Goal: Information Seeking & Learning: Check status

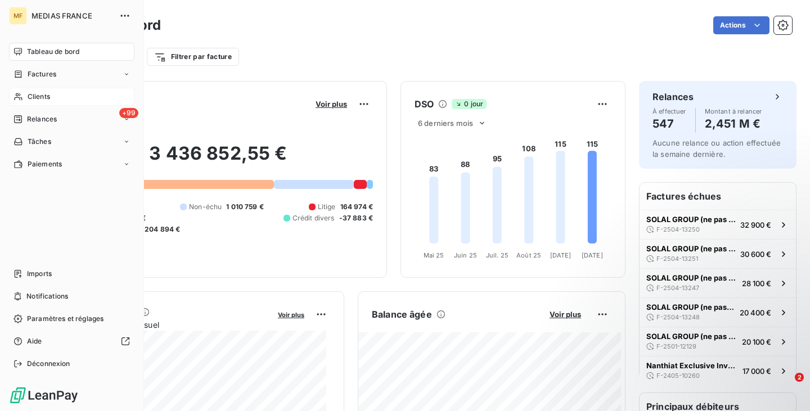
click at [52, 94] on div "Clients" at bounding box center [71, 97] width 125 height 18
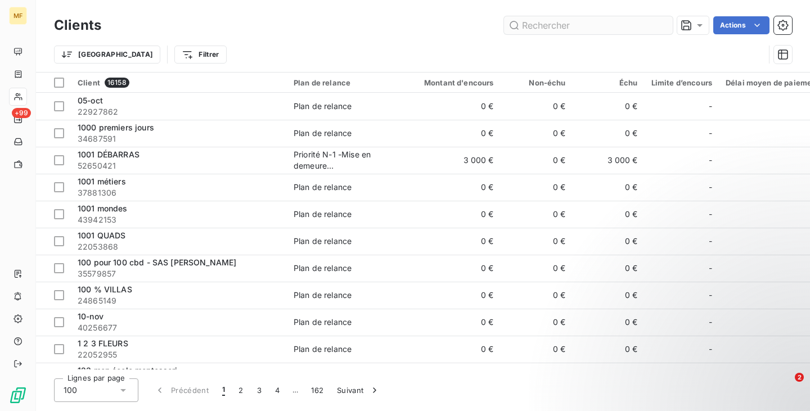
click at [572, 30] on input "text" at bounding box center [588, 25] width 169 height 18
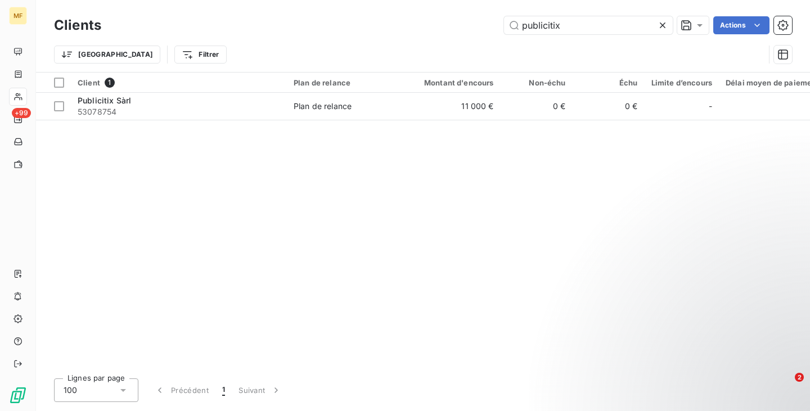
type input "publicitix"
click at [245, 124] on div "Client 1 Plan de relance Montant d'encours Non-échu Échu Limite d’encours Délai…" at bounding box center [423, 221] width 774 height 297
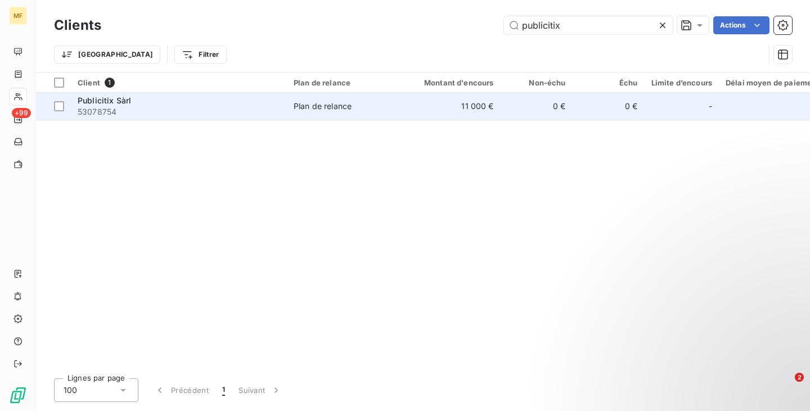
click at [245, 114] on span "53078754" at bounding box center [179, 111] width 202 height 11
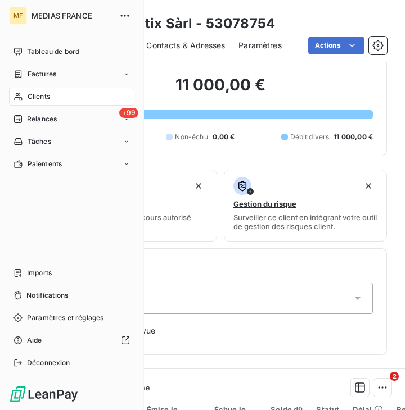
drag, startPoint x: 31, startPoint y: 93, endPoint x: 39, endPoint y: 94, distance: 7.9
click at [31, 93] on span "Clients" at bounding box center [39, 97] width 22 height 10
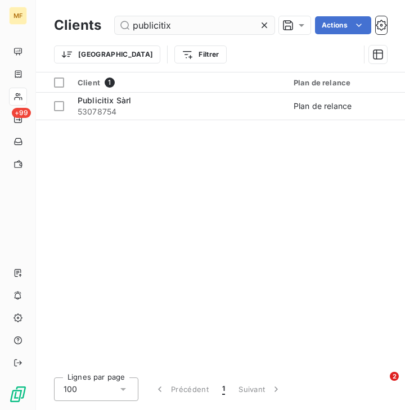
drag, startPoint x: 204, startPoint y: 26, endPoint x: 123, endPoint y: 29, distance: 80.4
click at [123, 29] on input "publicitix" at bounding box center [195, 25] width 160 height 18
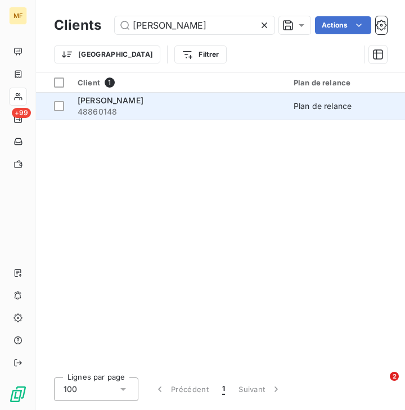
type input "michel boksenbaum"
click at [167, 109] on span "48860148" at bounding box center [179, 111] width 202 height 11
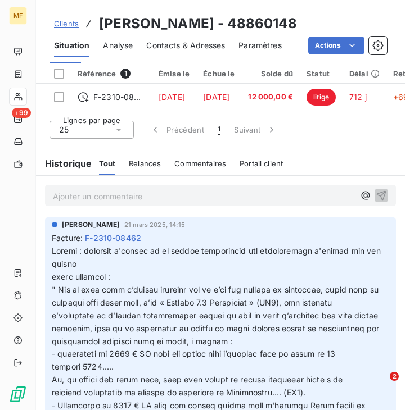
scroll to position [499, 0]
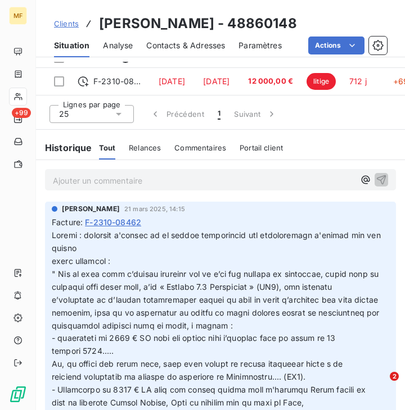
click at [75, 150] on h6 "Historique" at bounding box center [64, 147] width 56 height 13
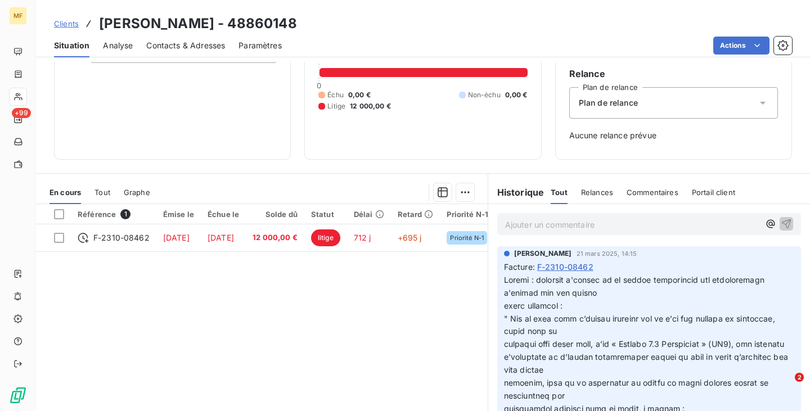
scroll to position [87, 0]
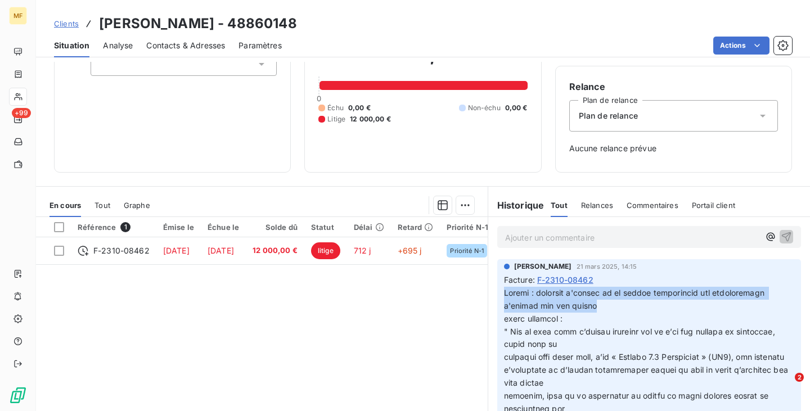
drag, startPoint x: 581, startPoint y: 306, endPoint x: 496, endPoint y: 299, distance: 85.2
copy span "Litige : courrier d'avocat et du client apparemment les publications n'aurait p…"
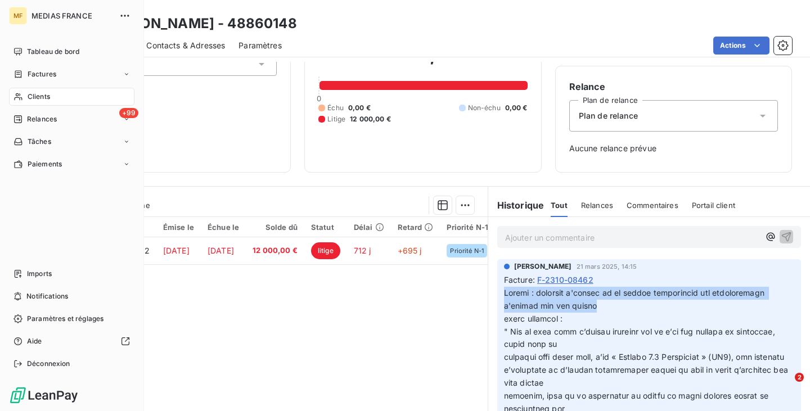
click at [25, 94] on div "Clients" at bounding box center [71, 97] width 125 height 18
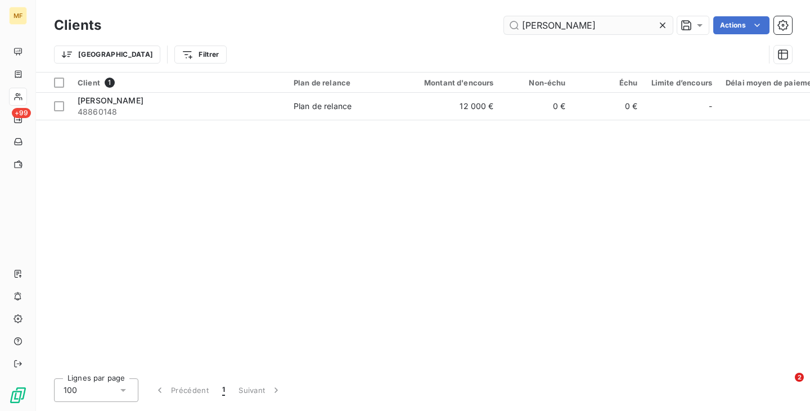
drag, startPoint x: 625, startPoint y: 26, endPoint x: 505, endPoint y: 31, distance: 119.3
click at [505, 31] on input "michel boksenbaum" at bounding box center [588, 25] width 169 height 18
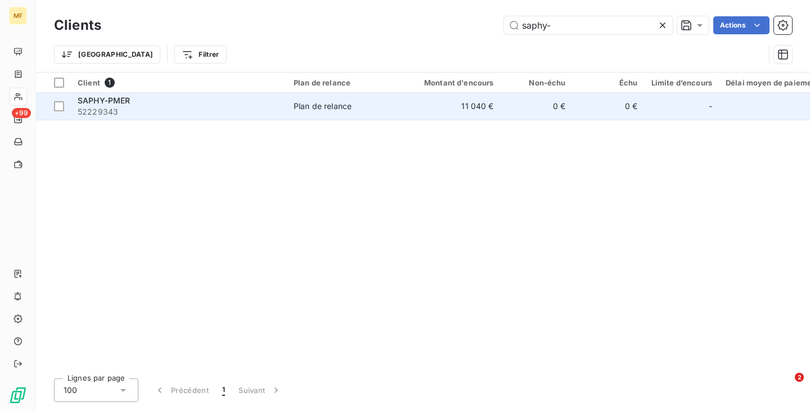
type input "saphy-"
click at [194, 108] on span "52229343" at bounding box center [179, 111] width 202 height 11
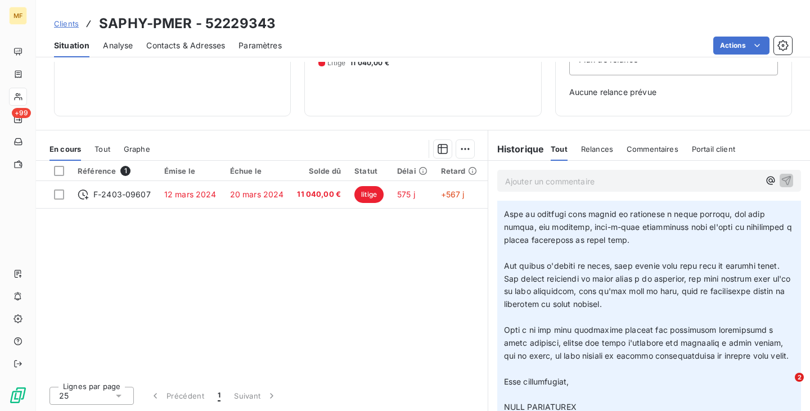
scroll to position [169, 0]
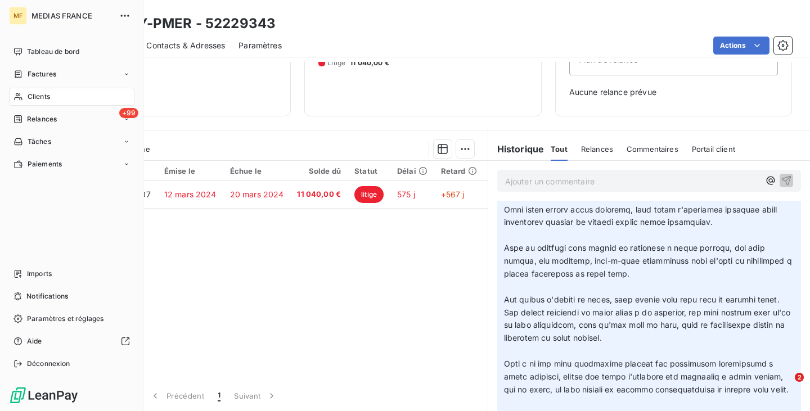
click at [31, 96] on span "Clients" at bounding box center [39, 97] width 22 height 10
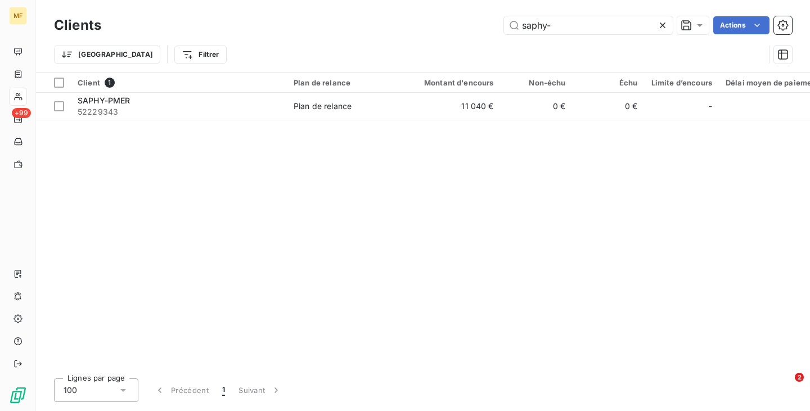
drag, startPoint x: 563, startPoint y: 28, endPoint x: 499, endPoint y: 28, distance: 64.1
click at [499, 28] on div "saphy- Actions" at bounding box center [453, 25] width 677 height 18
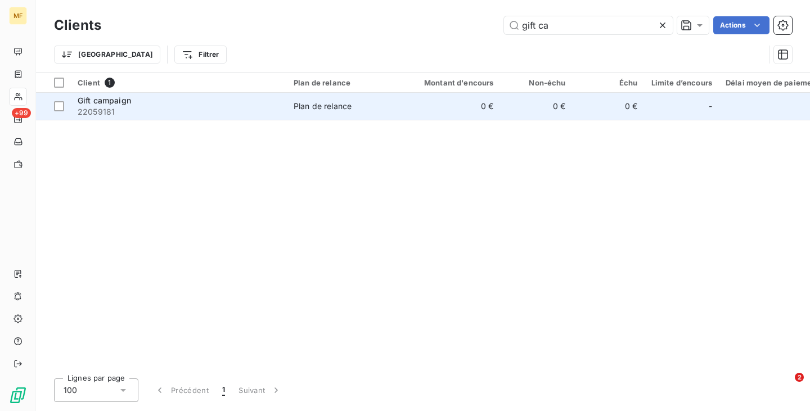
type input "gift ca"
click at [182, 114] on span "22059181" at bounding box center [179, 111] width 202 height 11
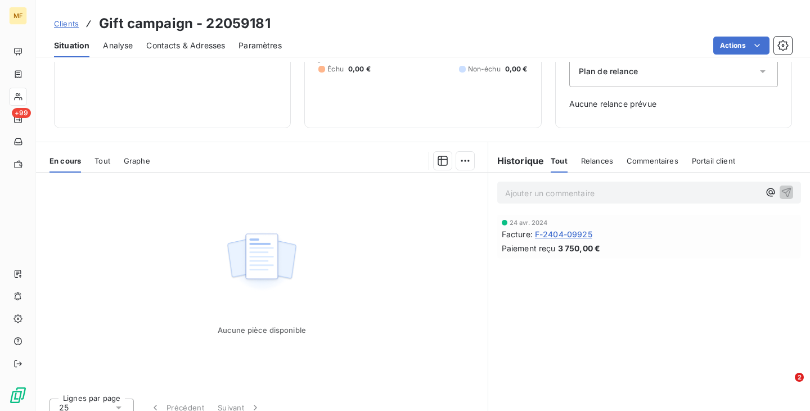
scroll to position [143, 0]
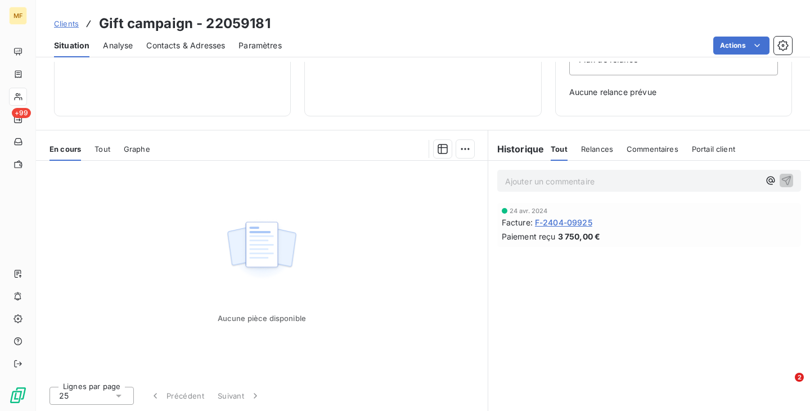
click at [590, 148] on span "Relances" at bounding box center [597, 148] width 32 height 9
click at [627, 148] on span "Commentaires" at bounding box center [653, 148] width 52 height 9
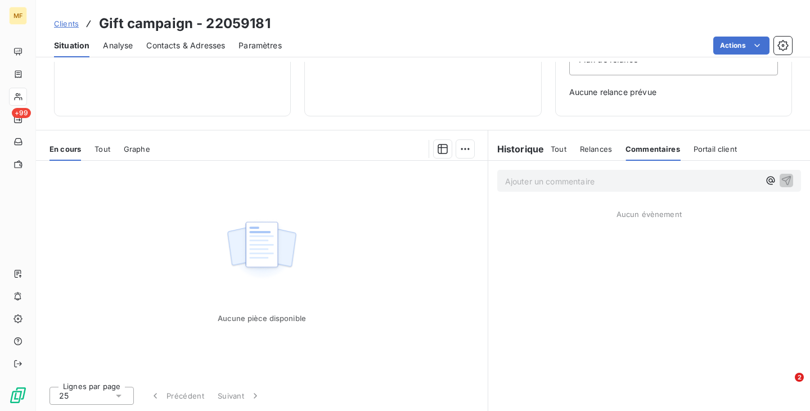
drag, startPoint x: 703, startPoint y: 150, endPoint x: 604, endPoint y: 152, distance: 98.4
click at [696, 150] on span "Portail client" at bounding box center [714, 148] width 43 height 9
click at [514, 147] on h6 "Historique" at bounding box center [516, 148] width 56 height 13
click at [550, 148] on span "Tout" at bounding box center [558, 148] width 16 height 9
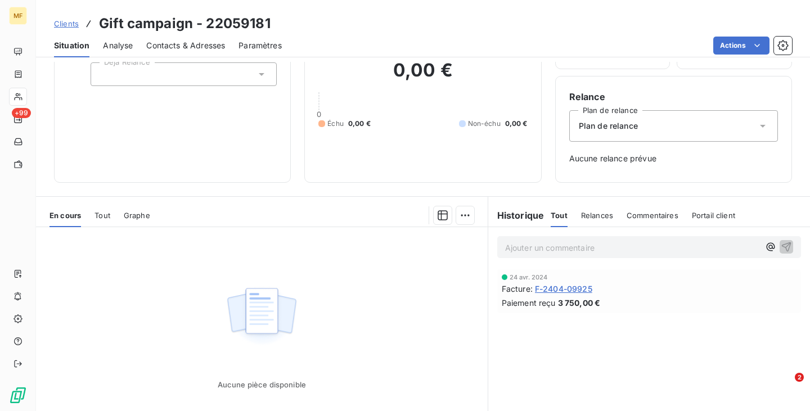
scroll to position [0, 0]
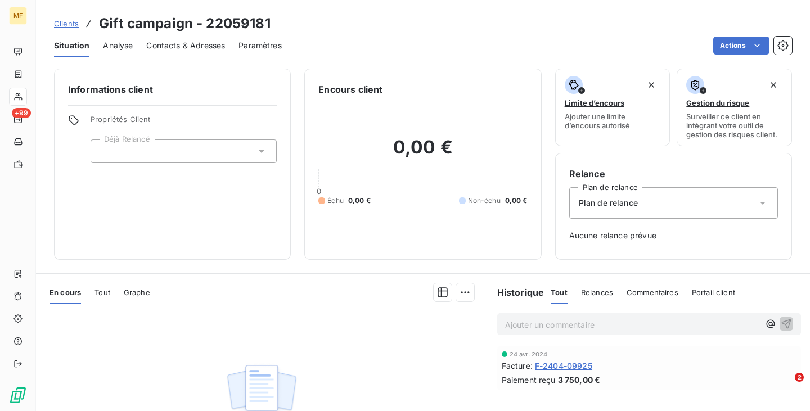
click at [160, 150] on div at bounding box center [184, 151] width 186 height 24
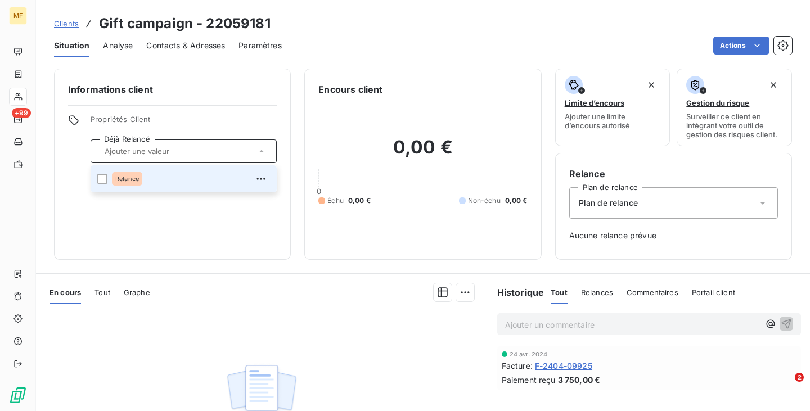
click at [246, 82] on div "Informations client Propriétés Client Déjà Relancé Relance" at bounding box center [172, 164] width 237 height 191
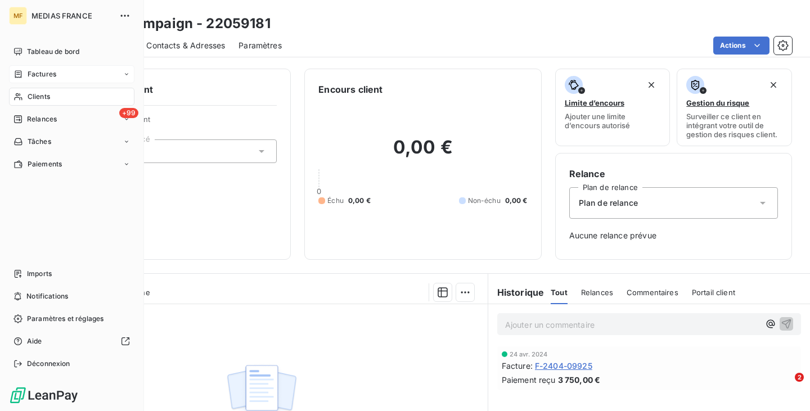
click at [56, 69] on span "Factures" at bounding box center [42, 74] width 29 height 10
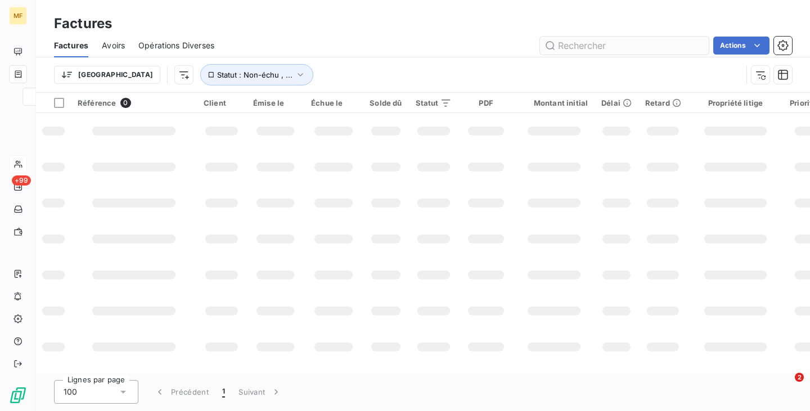
drag, startPoint x: 43, startPoint y: 96, endPoint x: 593, endPoint y: 45, distance: 552.2
click at [615, 37] on input "text" at bounding box center [624, 46] width 169 height 18
click at [593, 45] on input "text" at bounding box center [624, 46] width 169 height 18
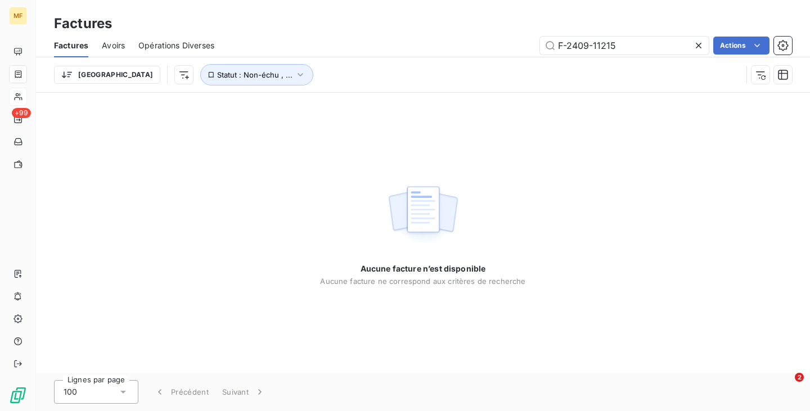
type input "F-2409-11215"
click at [568, 113] on div "Aucune facture n’est disponible Aucune facture ne correspond aux critères de re…" at bounding box center [423, 233] width 774 height 280
click at [227, 76] on span "Statut : Non-échu , ..." at bounding box center [254, 74] width 75 height 9
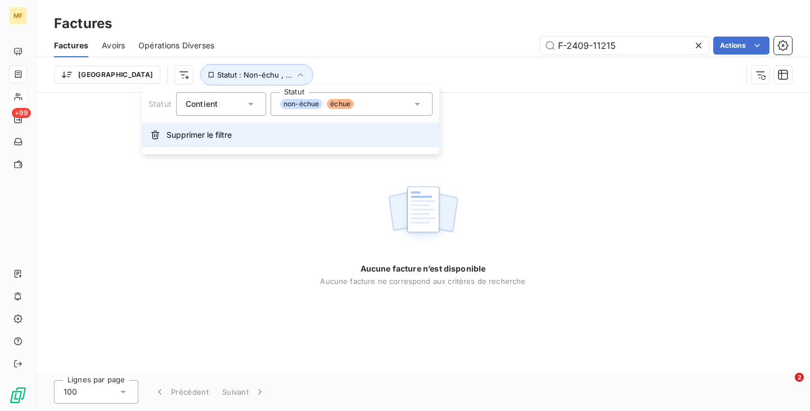
click at [213, 135] on span "Supprimer le filtre" at bounding box center [198, 134] width 65 height 11
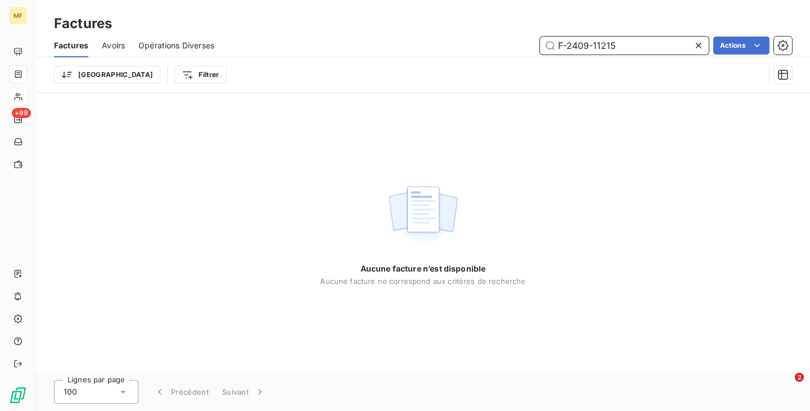
click at [618, 47] on input "F-2409-11215" at bounding box center [624, 46] width 169 height 18
drag, startPoint x: 622, startPoint y: 44, endPoint x: 509, endPoint y: 45, distance: 112.5
click at [509, 45] on div "F-2409-11215 Actions" at bounding box center [510, 46] width 564 height 18
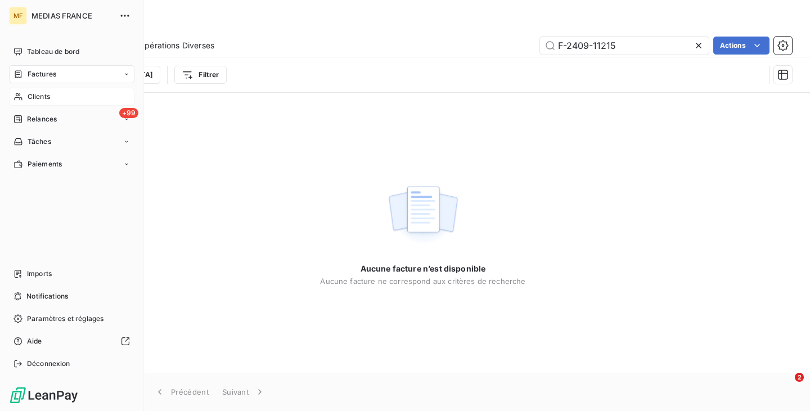
click at [40, 96] on span "Clients" at bounding box center [39, 97] width 22 height 10
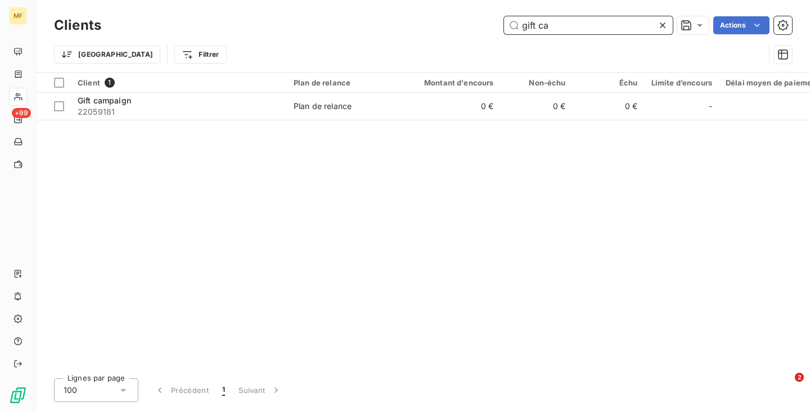
drag, startPoint x: 573, startPoint y: 24, endPoint x: 509, endPoint y: 26, distance: 64.1
click at [509, 29] on input "gift ca" at bounding box center [588, 25] width 169 height 18
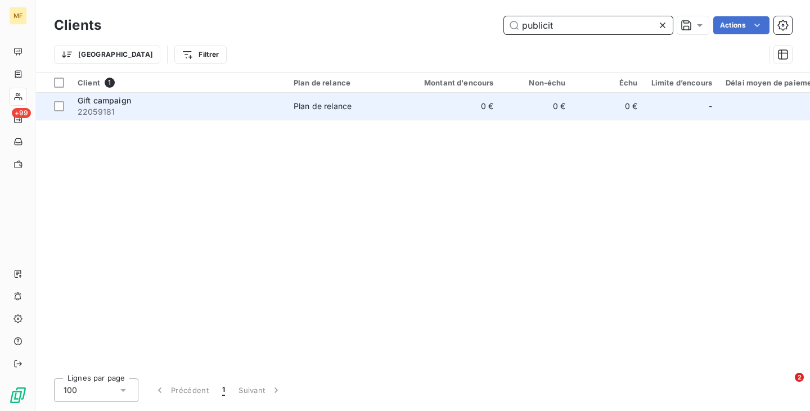
type input "publicit"
click at [175, 102] on div "Gift campaign" at bounding box center [179, 100] width 202 height 11
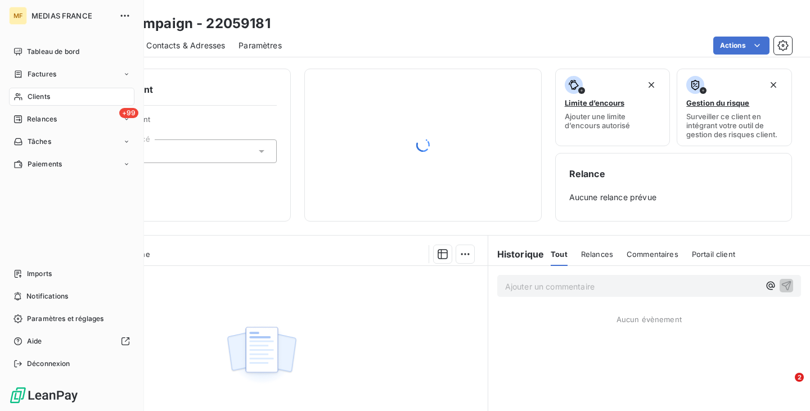
click at [39, 96] on span "Clients" at bounding box center [39, 97] width 22 height 10
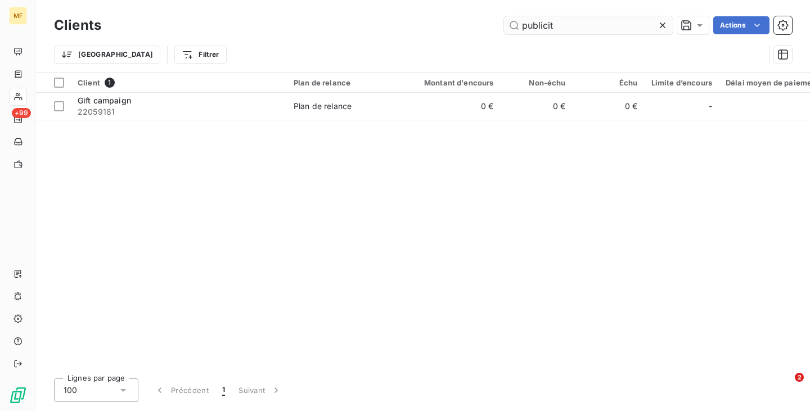
click at [584, 25] on input "publicit" at bounding box center [588, 25] width 169 height 18
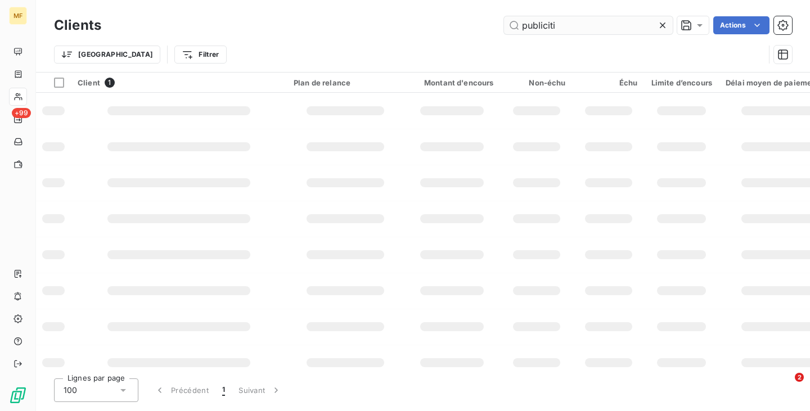
type input "publicitix"
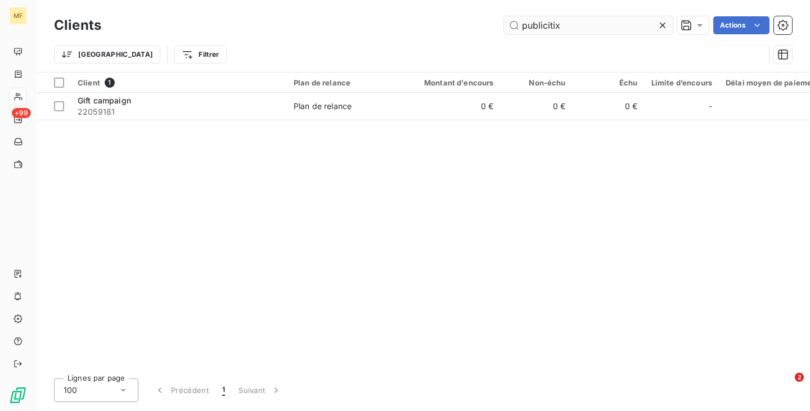
click at [605, 26] on input "publicitix" at bounding box center [588, 25] width 169 height 18
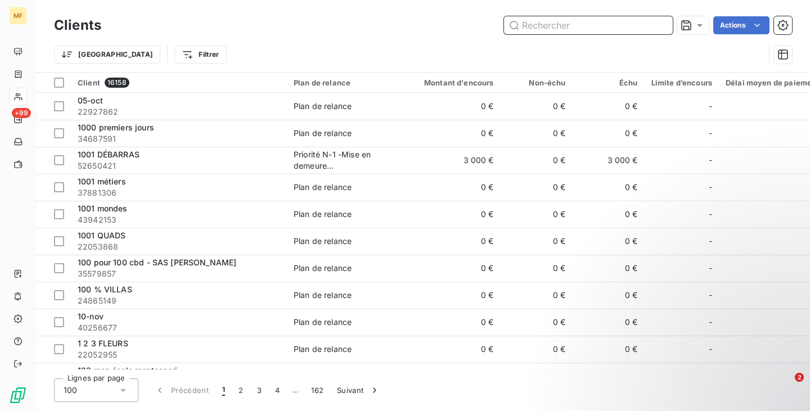
click at [584, 25] on input "text" at bounding box center [588, 25] width 169 height 18
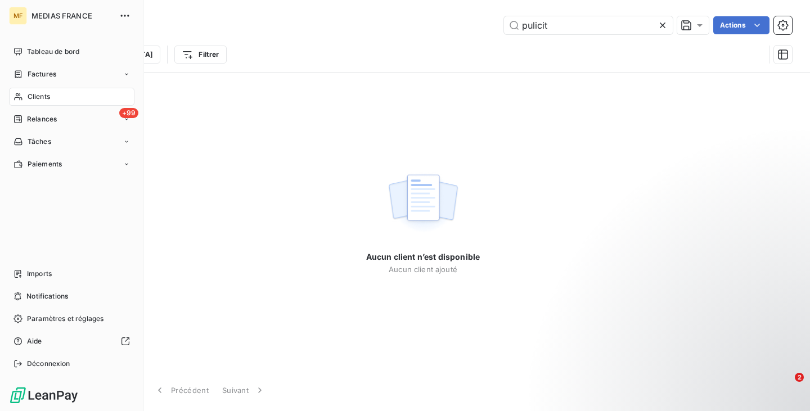
click at [44, 92] on span "Clients" at bounding box center [39, 97] width 22 height 10
click at [44, 95] on span "Clients" at bounding box center [39, 97] width 22 height 10
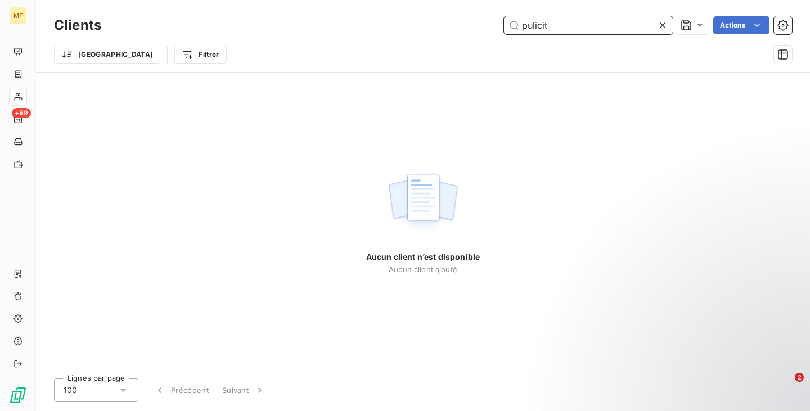
click at [582, 30] on input "pulicit" at bounding box center [588, 25] width 169 height 18
click at [570, 24] on input "pulicit" at bounding box center [588, 25] width 169 height 18
click at [532, 24] on input "pulicitix" at bounding box center [588, 25] width 169 height 18
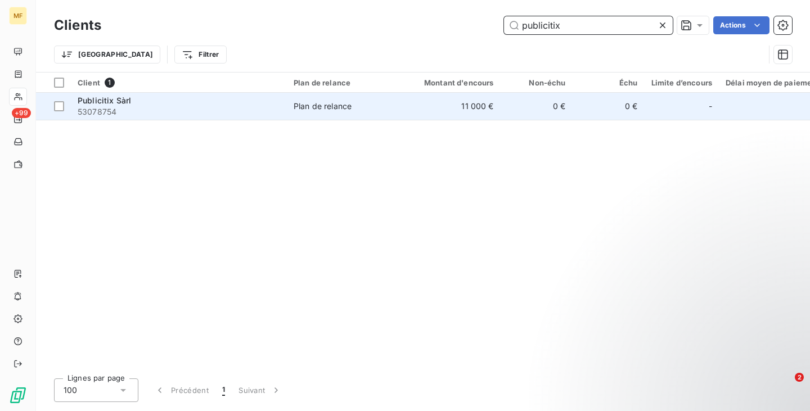
type input "publicitix"
click at [215, 114] on span "53078754" at bounding box center [179, 111] width 202 height 11
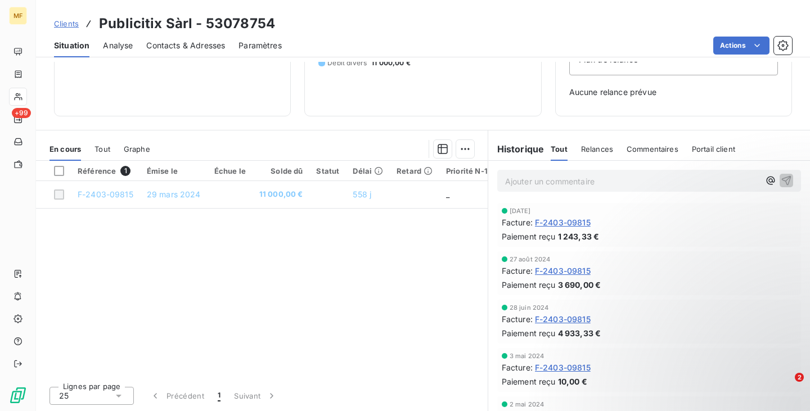
click at [333, 295] on div "Référence 1 Émise le Échue le Solde dû Statut Délai Retard Priorité N-1 F-2403-…" at bounding box center [261, 269] width 451 height 216
click at [27, 93] on div "Clients" at bounding box center [18, 97] width 18 height 18
drag, startPoint x: 589, startPoint y: 26, endPoint x: 449, endPoint y: 29, distance: 140.6
click div "publicitix Actions"
type input "taxi"
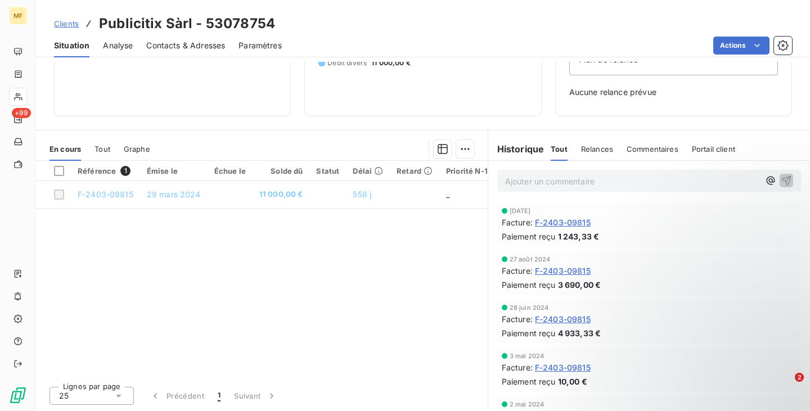
click span "57858160"
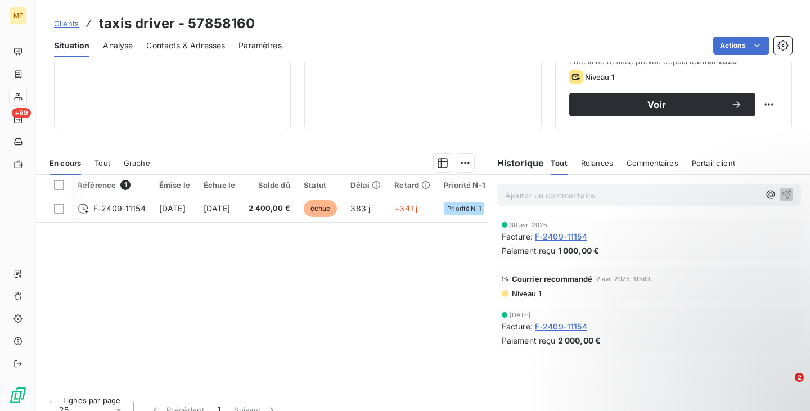
scroll to position [0, 39]
click at [517, 297] on span "Niveau 1" at bounding box center [526, 293] width 30 height 9
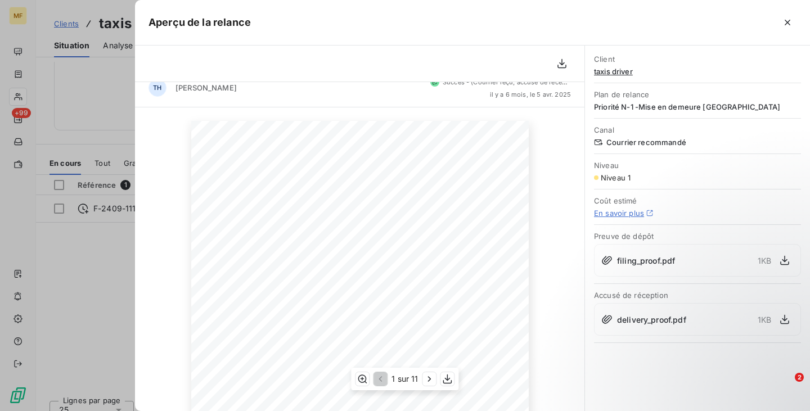
scroll to position [0, 0]
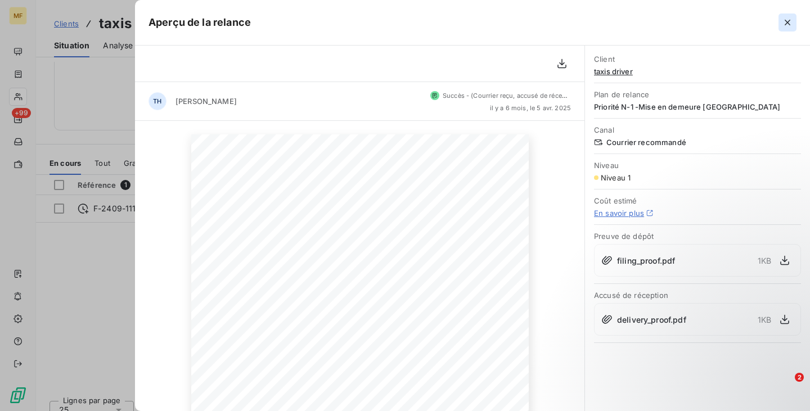
click at [785, 25] on icon "button" at bounding box center [787, 23] width 6 height 6
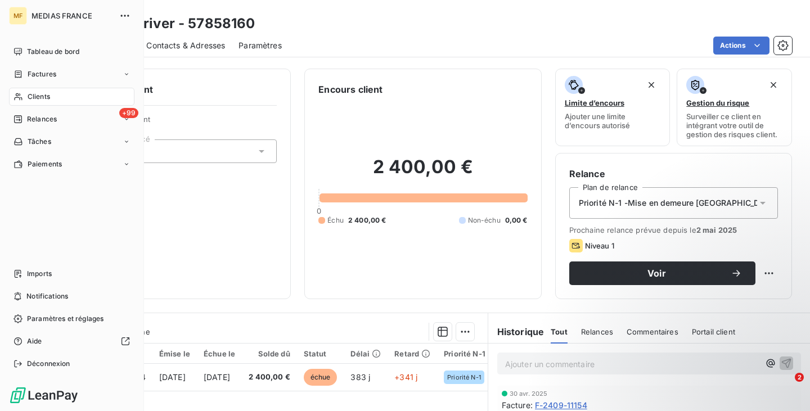
click at [24, 91] on div "Clients" at bounding box center [71, 97] width 125 height 18
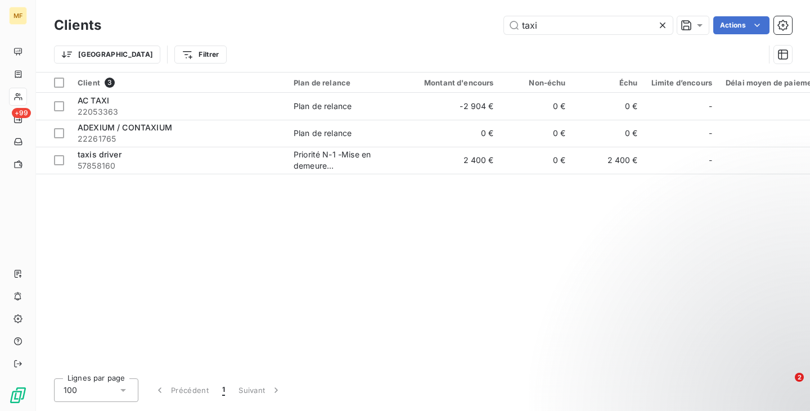
drag, startPoint x: 575, startPoint y: 25, endPoint x: 496, endPoint y: 28, distance: 78.2
click at [496, 28] on div "taxi Actions" at bounding box center [453, 25] width 677 height 18
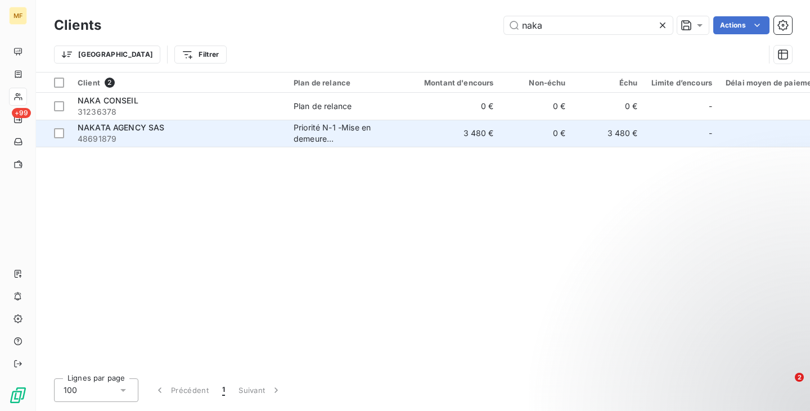
type input "naka"
click at [155, 127] on span "NAKATA AGENCY SAS" at bounding box center [121, 128] width 87 height 10
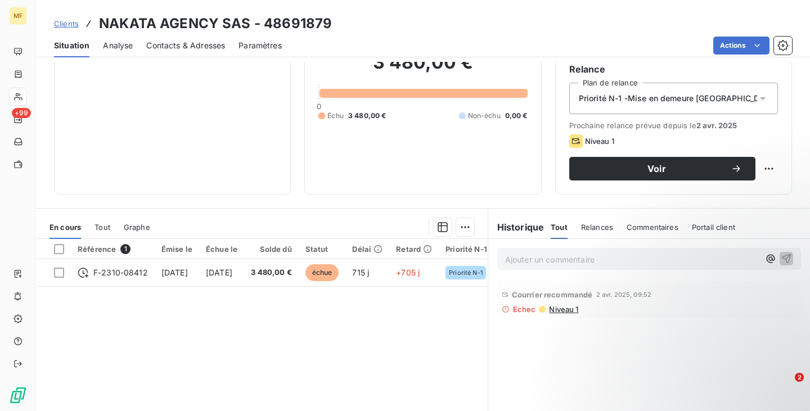
scroll to position [169, 0]
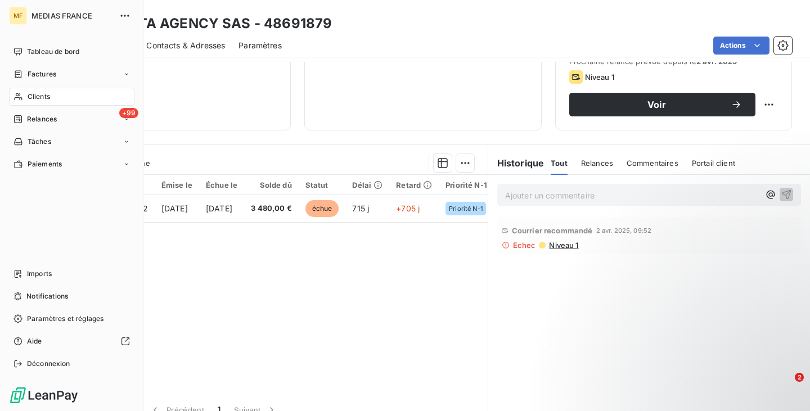
click at [32, 94] on span "Clients" at bounding box center [39, 97] width 22 height 10
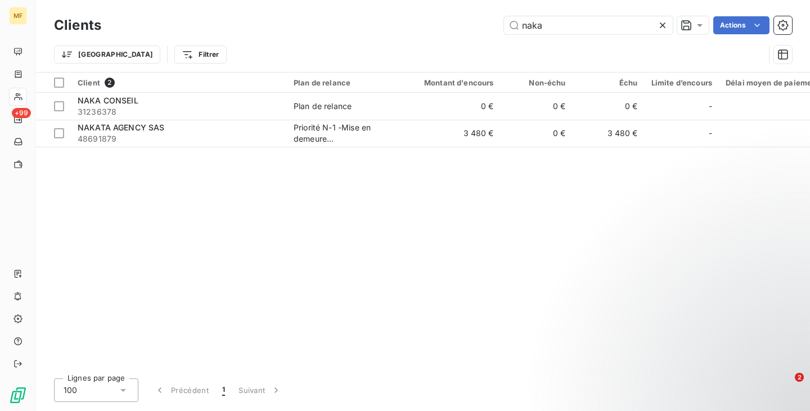
drag, startPoint x: 554, startPoint y: 29, endPoint x: 483, endPoint y: 43, distance: 72.1
click at [504, 37] on div "Clients naka Actions" at bounding box center [423, 25] width 738 height 24
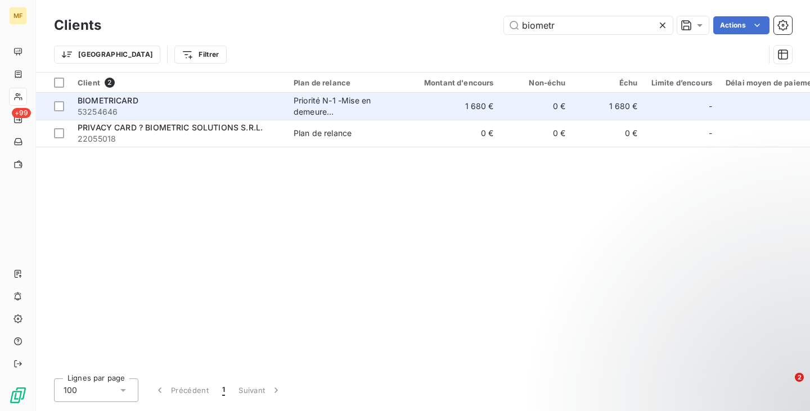
type input "biometr"
click at [150, 112] on span "53254646" at bounding box center [179, 111] width 202 height 11
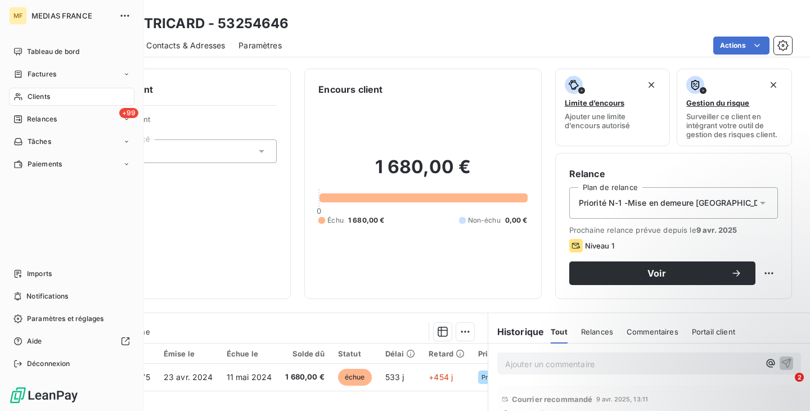
click at [46, 91] on div "Clients" at bounding box center [71, 97] width 125 height 18
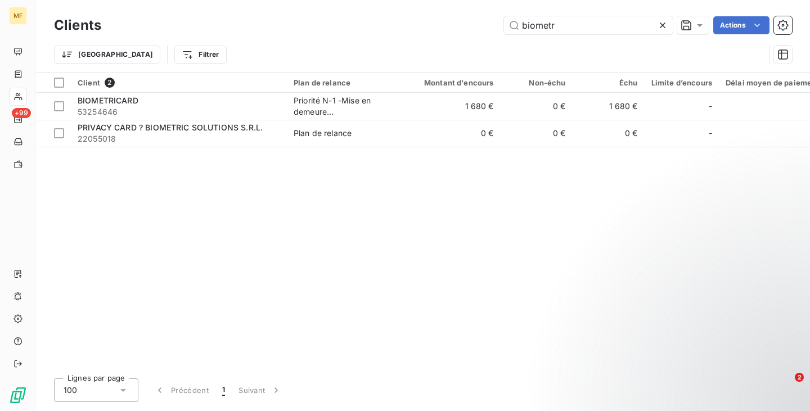
drag, startPoint x: 592, startPoint y: 27, endPoint x: 428, endPoint y: 26, distance: 164.2
click at [428, 26] on div "biometr Actions" at bounding box center [453, 25] width 677 height 18
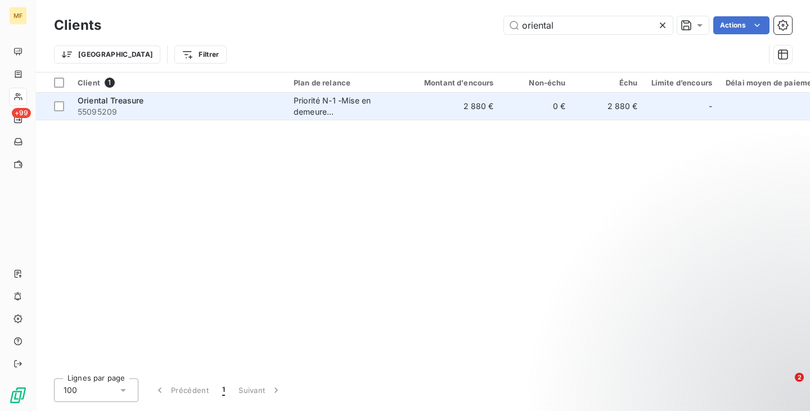
type input "oriental"
click at [160, 102] on div "Oriental Treasure" at bounding box center [179, 100] width 202 height 11
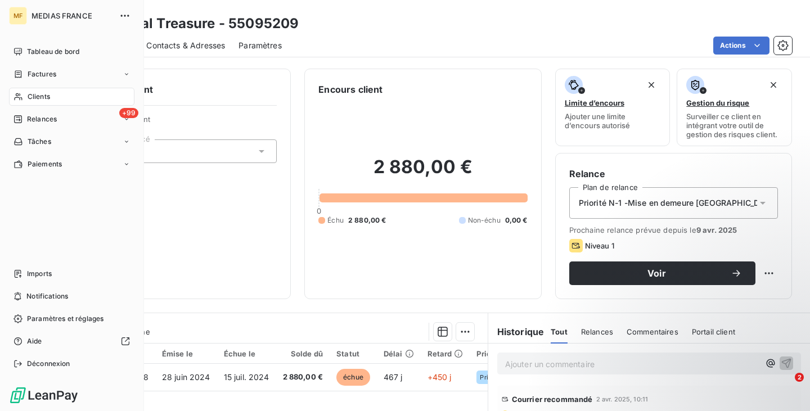
click at [38, 98] on span "Clients" at bounding box center [39, 97] width 22 height 10
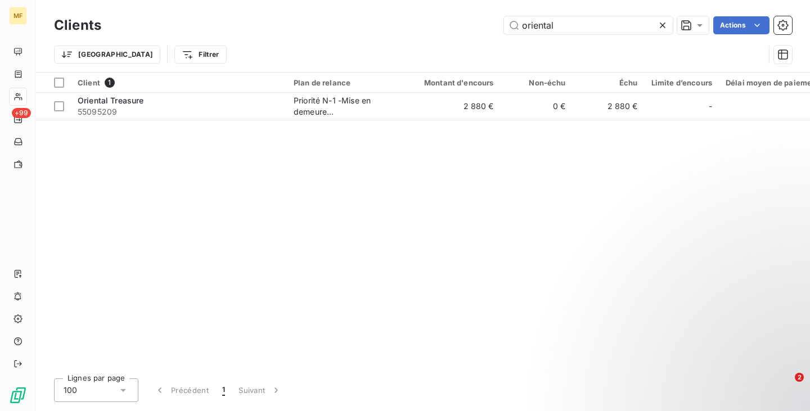
drag, startPoint x: 573, startPoint y: 24, endPoint x: 471, endPoint y: 25, distance: 102.3
click at [467, 24] on div "oriental Actions" at bounding box center [453, 25] width 677 height 18
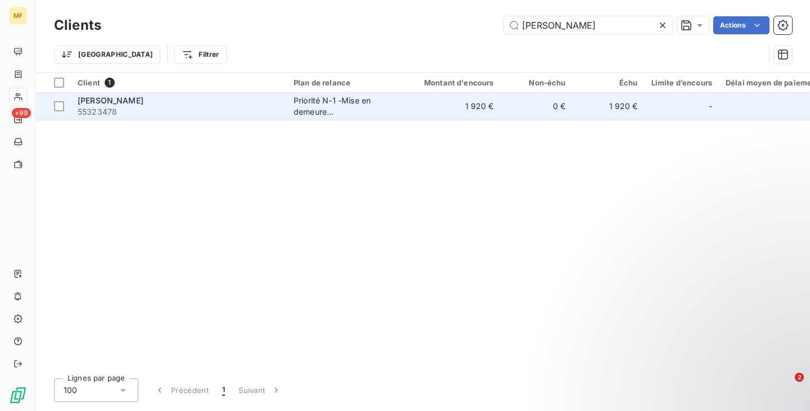
type input "[PERSON_NAME]"
click at [223, 108] on span "55323478" at bounding box center [179, 111] width 202 height 11
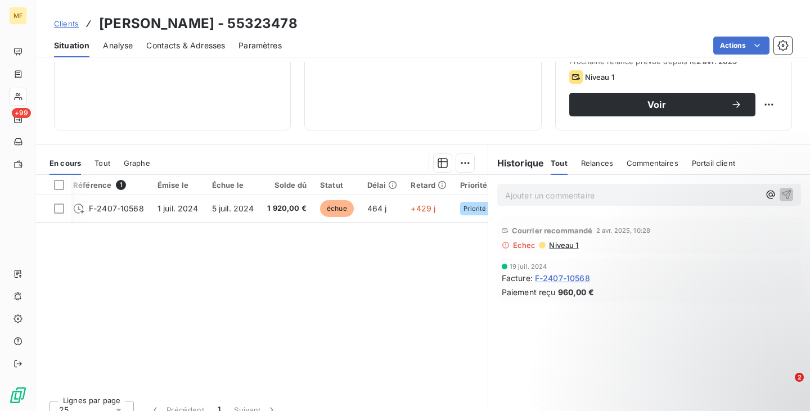
scroll to position [0, 4]
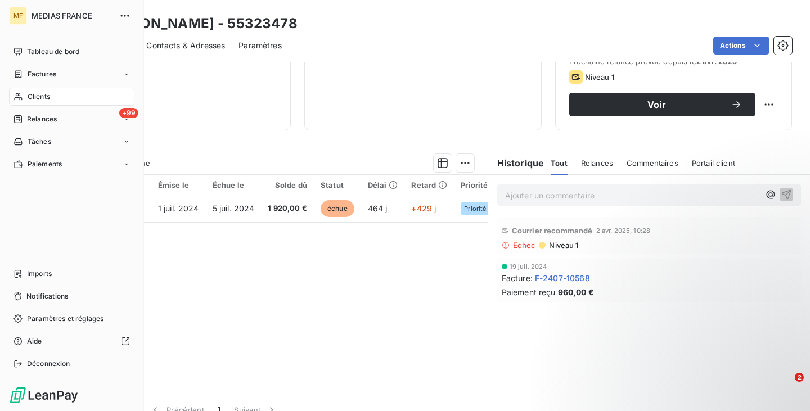
click at [35, 96] on span "Clients" at bounding box center [39, 97] width 22 height 10
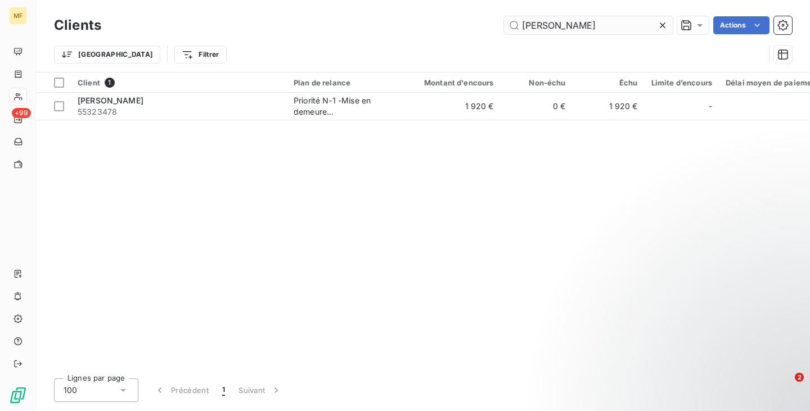
click at [562, 28] on input "[PERSON_NAME]" at bounding box center [588, 25] width 169 height 18
drag, startPoint x: 559, startPoint y: 24, endPoint x: 502, endPoint y: 31, distance: 57.7
click at [502, 31] on div "[PERSON_NAME] Actions" at bounding box center [453, 25] width 677 height 18
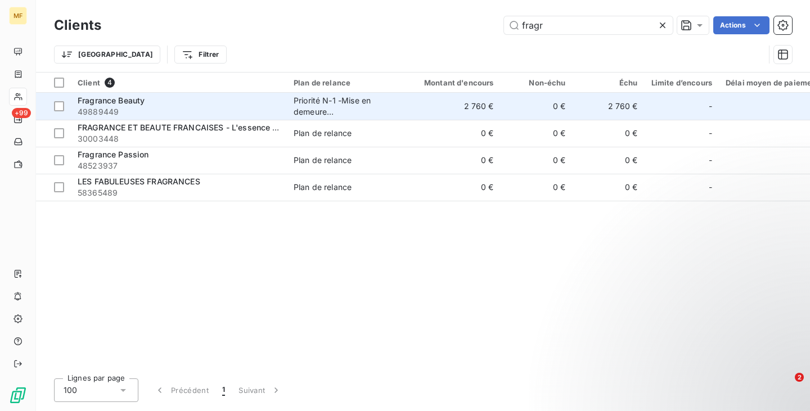
type input "fragr"
click at [151, 107] on span "49889449" at bounding box center [179, 111] width 202 height 11
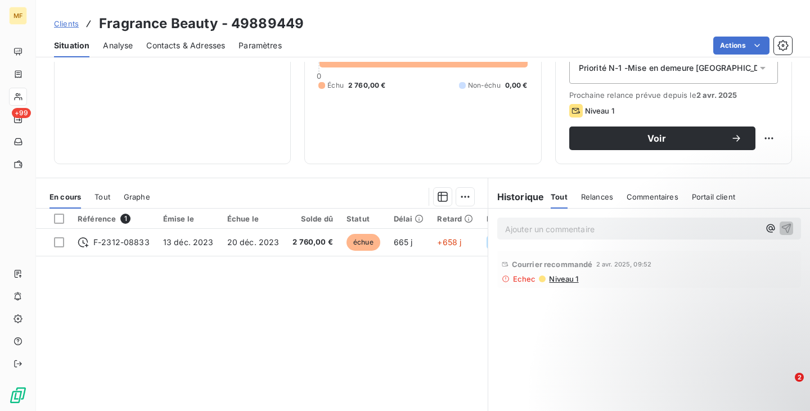
scroll to position [169, 0]
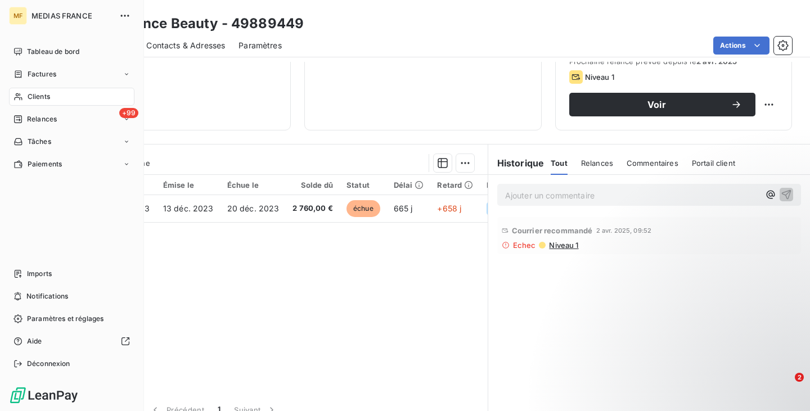
click at [38, 96] on span "Clients" at bounding box center [39, 97] width 22 height 10
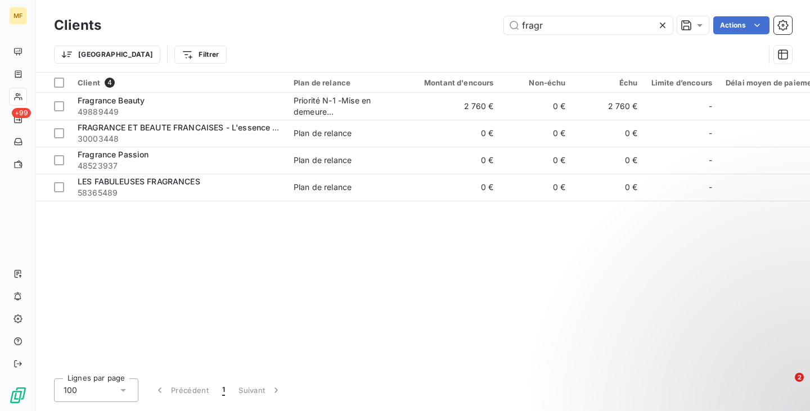
drag, startPoint x: 562, startPoint y: 24, endPoint x: 476, endPoint y: 26, distance: 86.1
click at [476, 26] on div "fragr Actions" at bounding box center [453, 25] width 677 height 18
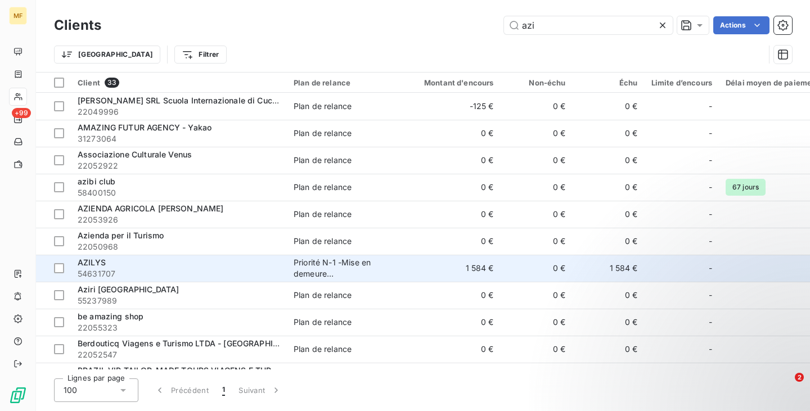
type input "azi"
click at [233, 256] on td "AZILYS 54631707" at bounding box center [179, 268] width 216 height 27
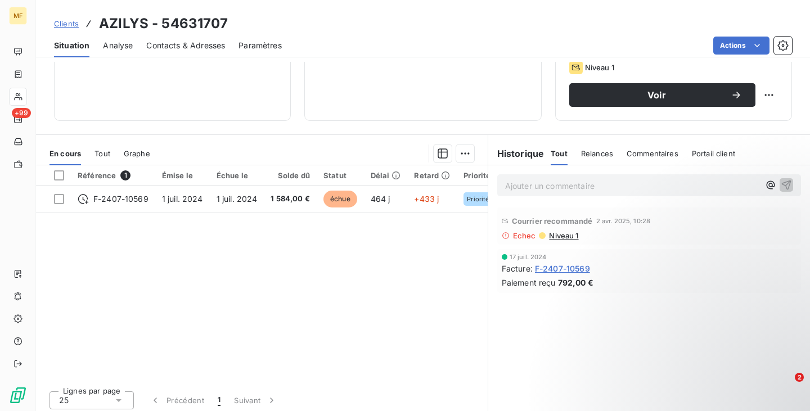
scroll to position [183, 0]
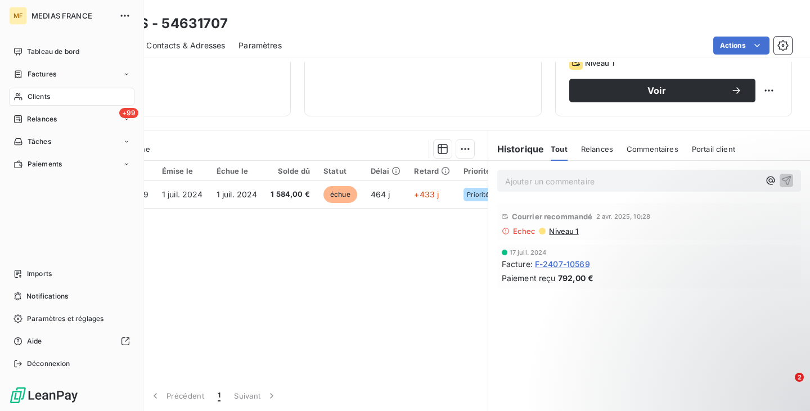
click at [27, 93] on div "Clients" at bounding box center [71, 97] width 125 height 18
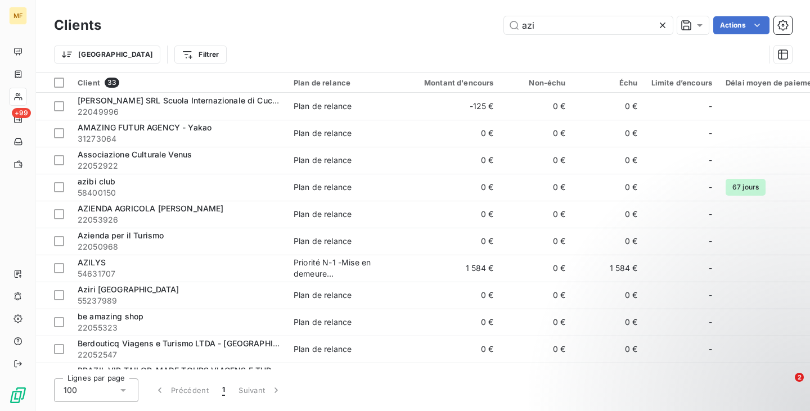
drag, startPoint x: 566, startPoint y: 21, endPoint x: 433, endPoint y: 29, distance: 132.3
click at [433, 29] on div "azi Actions" at bounding box center [453, 25] width 677 height 18
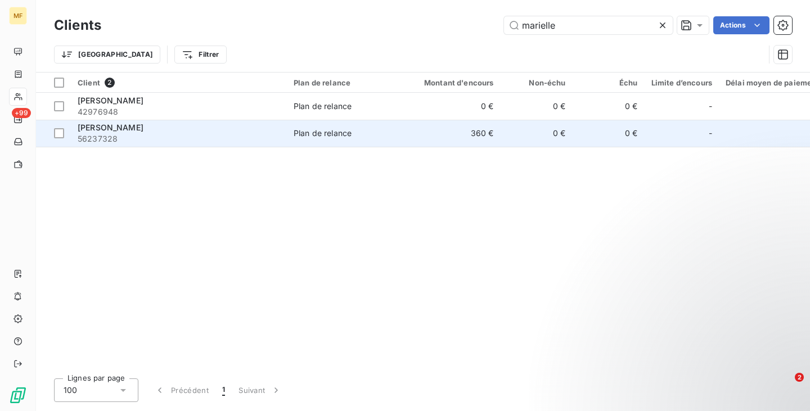
type input "marielle"
click at [216, 140] on span "56237328" at bounding box center [179, 138] width 202 height 11
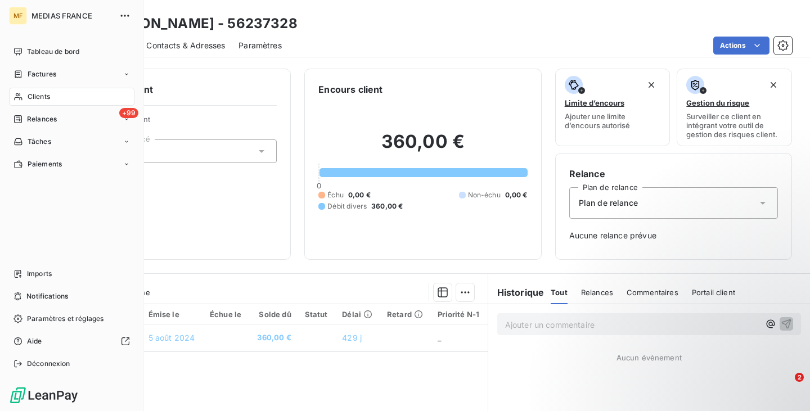
click at [33, 93] on span "Clients" at bounding box center [39, 97] width 22 height 10
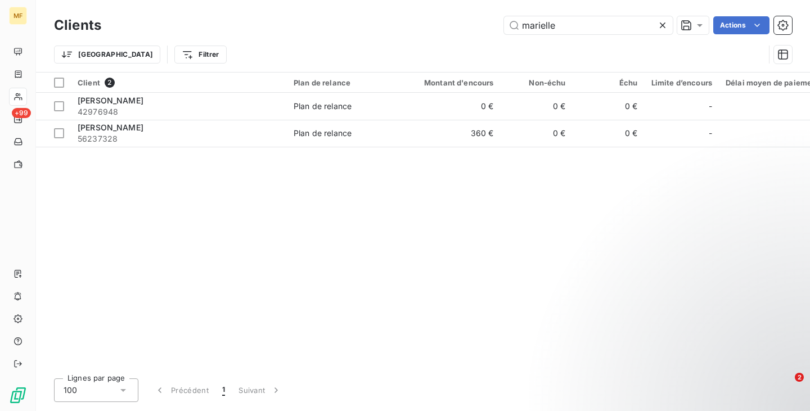
drag, startPoint x: 561, startPoint y: 24, endPoint x: 491, endPoint y: 33, distance: 70.9
click at [491, 33] on div "marielle Actions" at bounding box center [453, 25] width 677 height 18
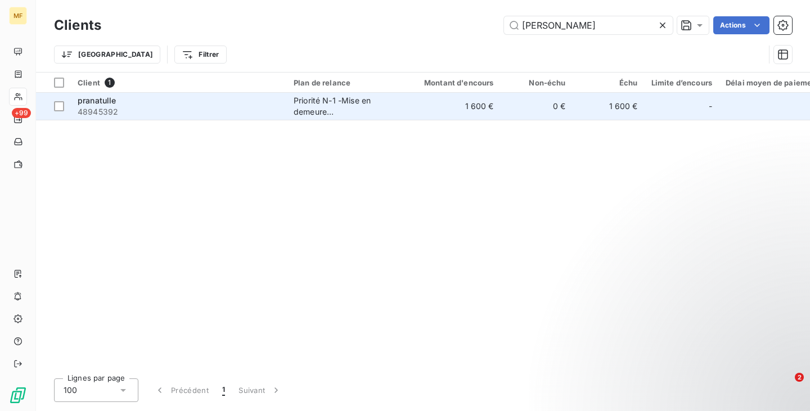
type input "[PERSON_NAME]"
click at [242, 114] on span "48945392" at bounding box center [179, 111] width 202 height 11
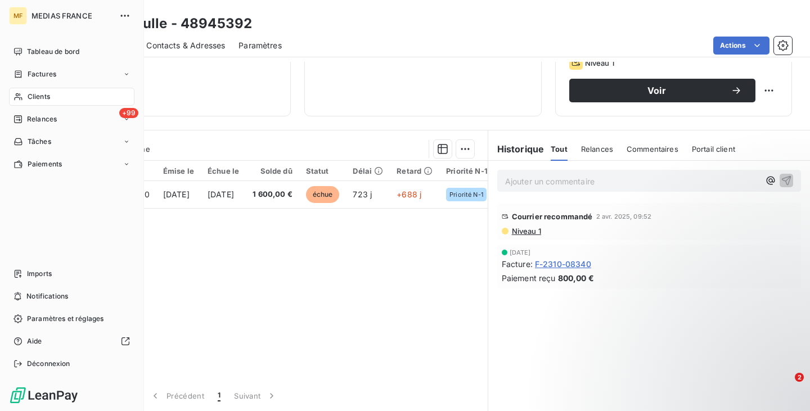
click at [21, 88] on div "Clients" at bounding box center [71, 97] width 125 height 18
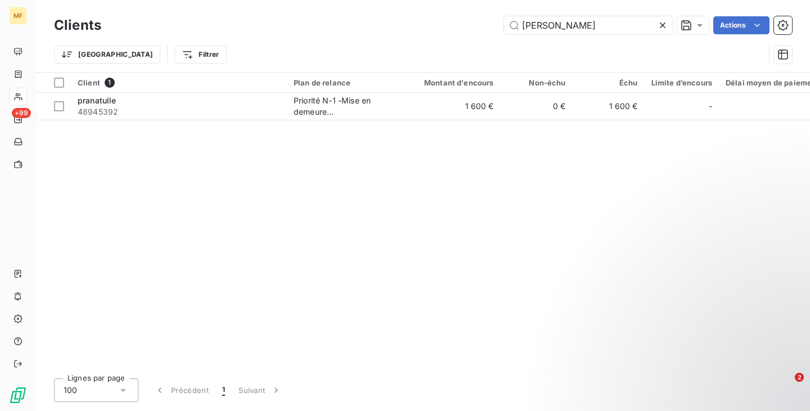
drag, startPoint x: 549, startPoint y: 29, endPoint x: 435, endPoint y: 29, distance: 114.1
click at [435, 29] on div "[PERSON_NAME] Actions" at bounding box center [453, 25] width 677 height 18
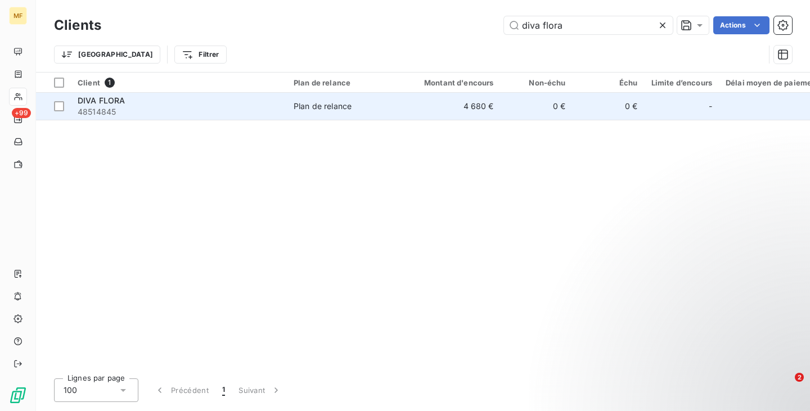
type input "diva flora"
click at [214, 102] on div "DIVA FLORA" at bounding box center [179, 100] width 202 height 11
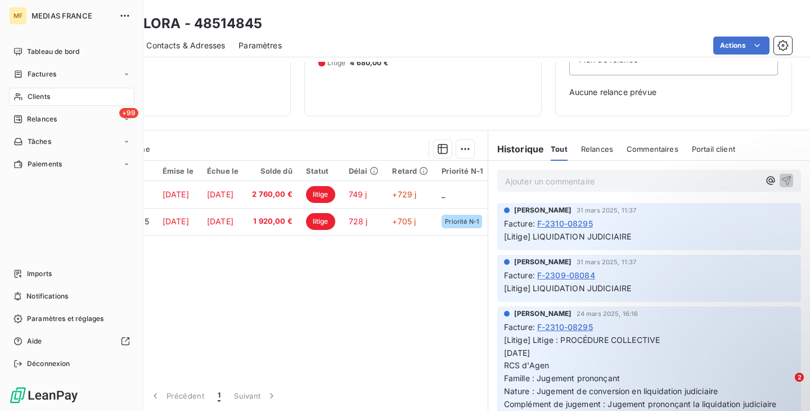
drag, startPoint x: 38, startPoint y: 96, endPoint x: 41, endPoint y: 101, distance: 6.3
click at [39, 95] on span "Clients" at bounding box center [39, 97] width 22 height 10
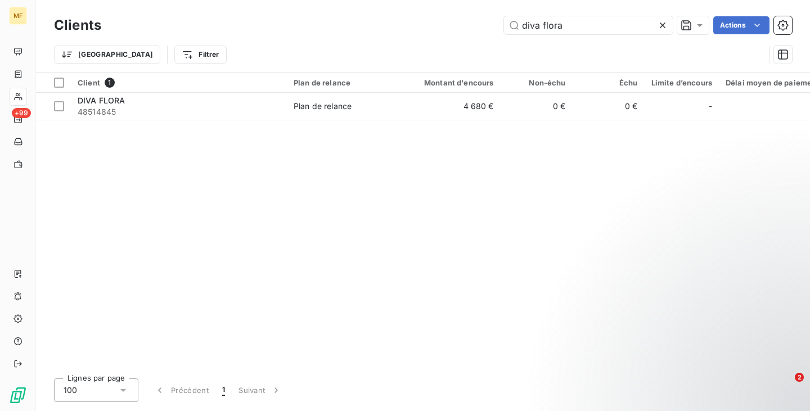
drag, startPoint x: 577, startPoint y: 25, endPoint x: 498, endPoint y: 27, distance: 79.9
click at [498, 27] on div "diva flora Actions" at bounding box center [453, 25] width 677 height 18
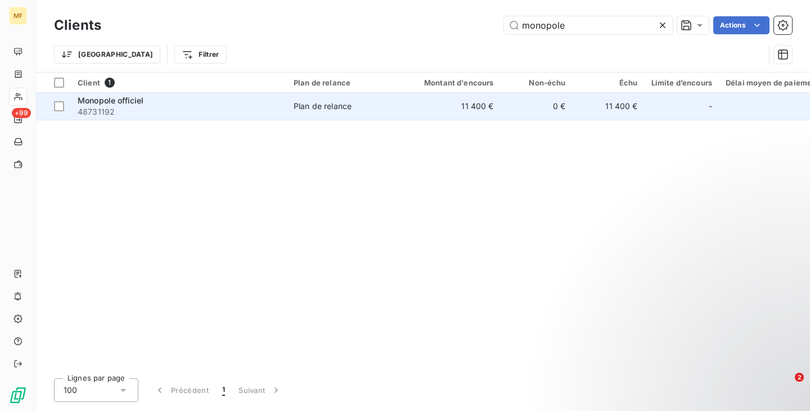
type input "monopole"
click at [237, 101] on div "Monopole officiel" at bounding box center [179, 100] width 202 height 11
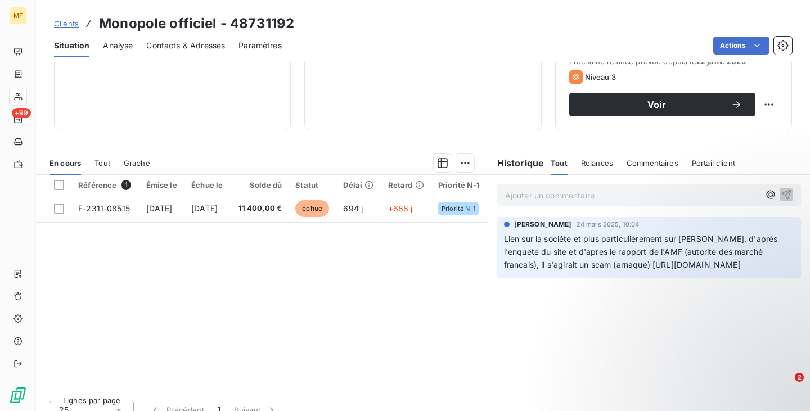
scroll to position [183, 0]
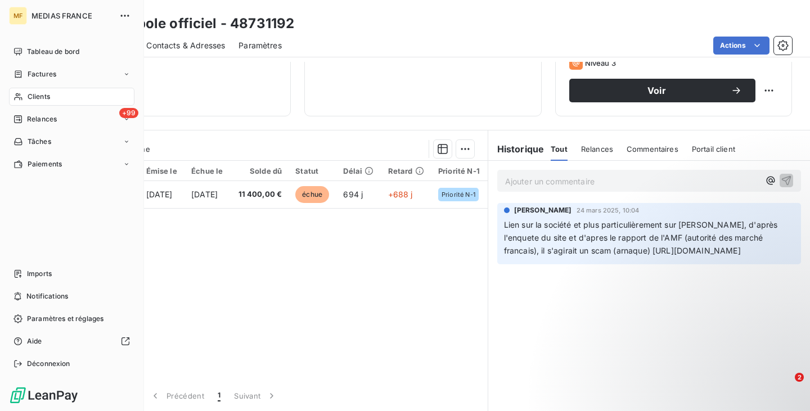
click at [52, 95] on div "Clients" at bounding box center [71, 97] width 125 height 18
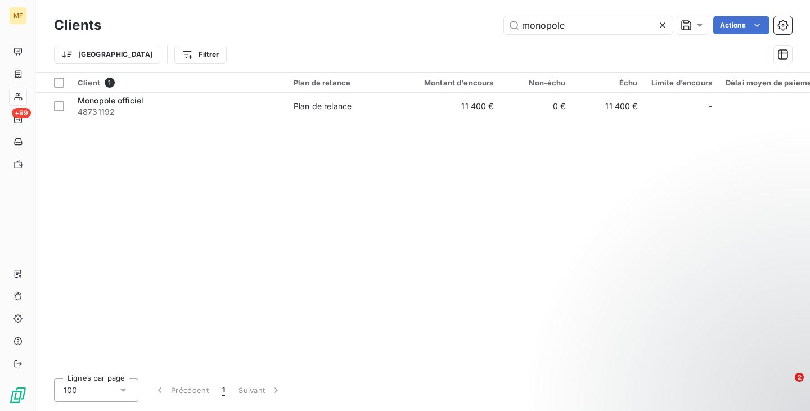
drag, startPoint x: 572, startPoint y: 24, endPoint x: 500, endPoint y: 26, distance: 72.6
click at [500, 26] on div "monopole Actions" at bounding box center [453, 25] width 677 height 18
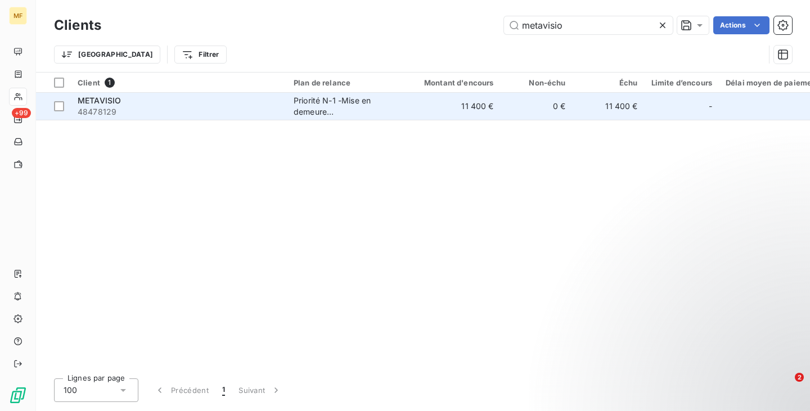
type input "metavisio"
click at [225, 117] on span "48478129" at bounding box center [179, 111] width 202 height 11
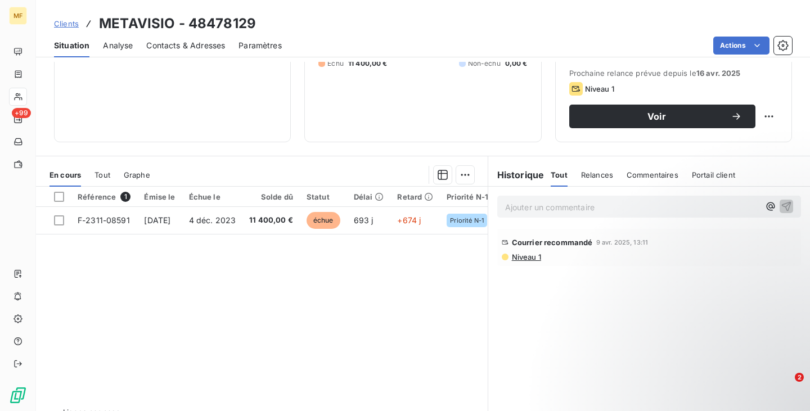
scroll to position [169, 0]
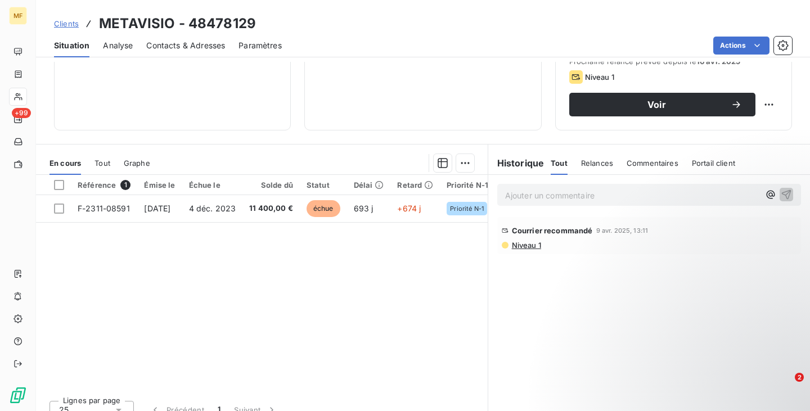
click at [528, 246] on span "Niveau 1" at bounding box center [526, 245] width 30 height 9
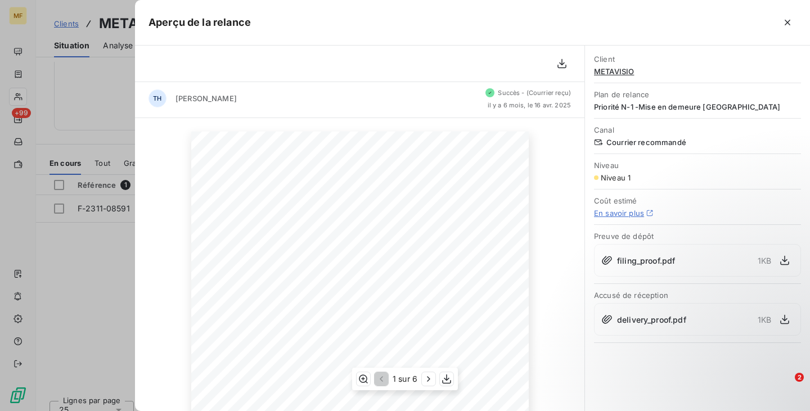
scroll to position [0, 0]
click at [790, 17] on icon "button" at bounding box center [787, 22] width 11 height 11
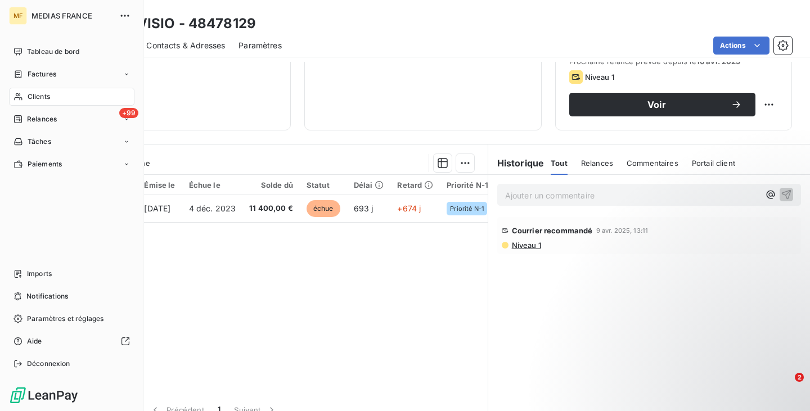
click at [44, 98] on span "Clients" at bounding box center [39, 97] width 22 height 10
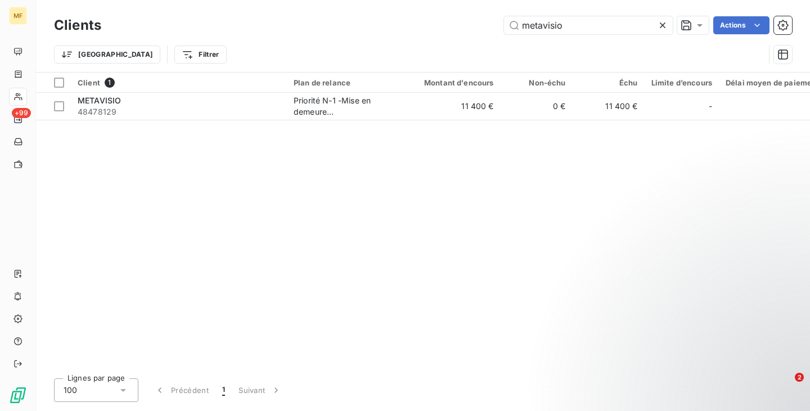
drag, startPoint x: 579, startPoint y: 23, endPoint x: 484, endPoint y: 23, distance: 95.0
click at [484, 23] on div "metavisio Actions" at bounding box center [453, 25] width 677 height 18
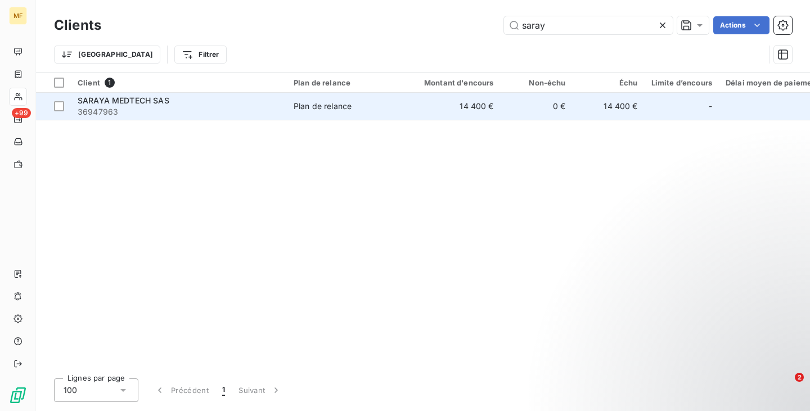
type input "saray"
click at [137, 107] on div "SARAYA MEDTECH SAS 36947963" at bounding box center [179, 106] width 202 height 22
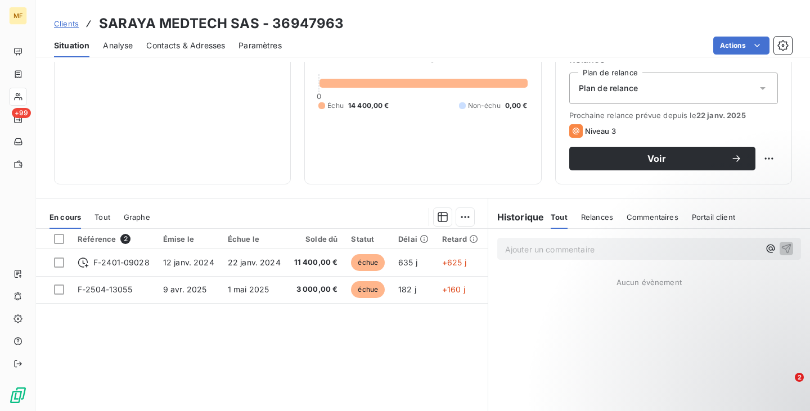
scroll to position [169, 0]
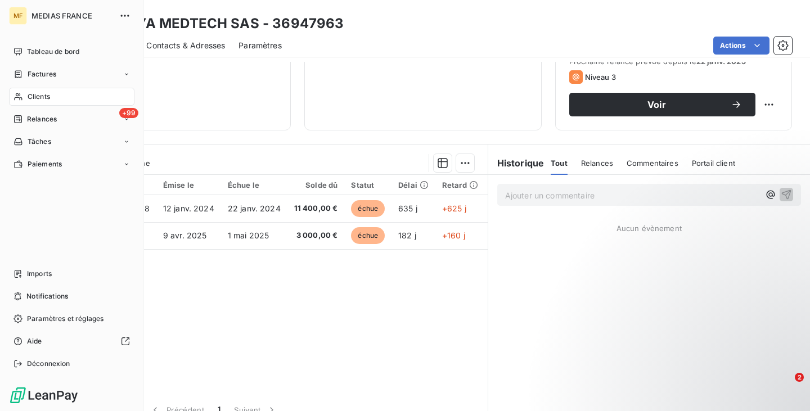
click at [34, 92] on span "Clients" at bounding box center [39, 97] width 22 height 10
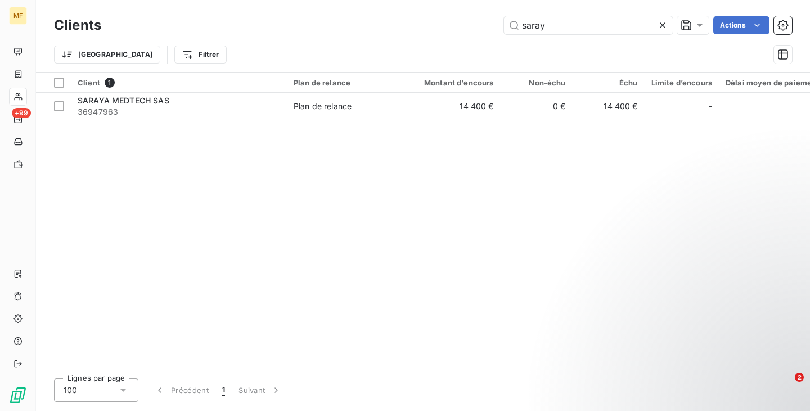
drag, startPoint x: 568, startPoint y: 26, endPoint x: 475, endPoint y: 33, distance: 94.2
click at [475, 33] on div "saray Actions" at bounding box center [453, 25] width 677 height 18
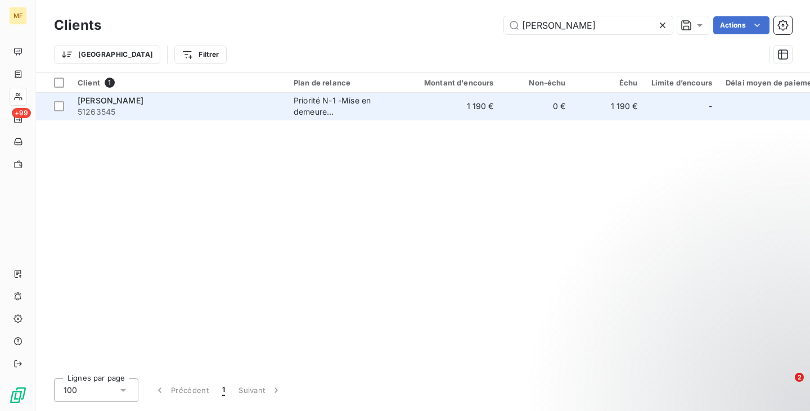
type input "[PERSON_NAME]"
click at [228, 119] on td "[PERSON_NAME] 51263545" at bounding box center [179, 106] width 216 height 27
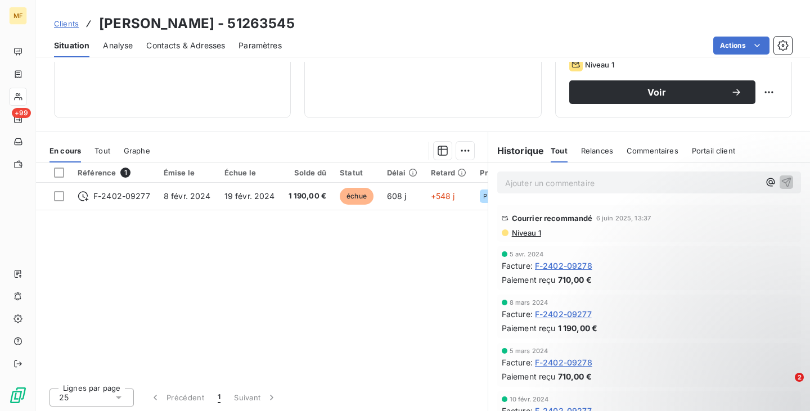
scroll to position [183, 0]
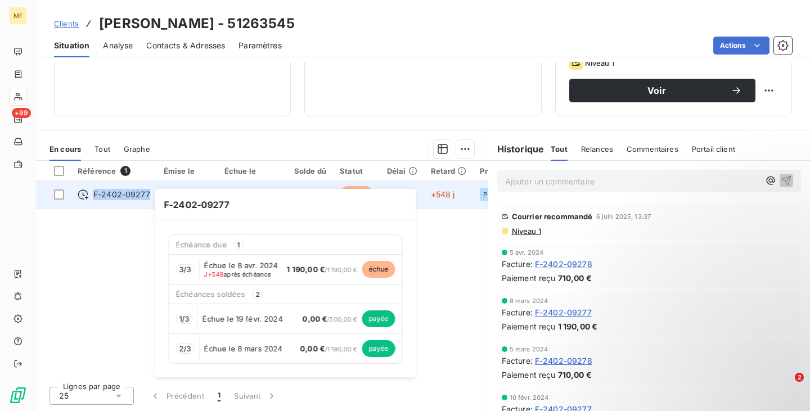
drag, startPoint x: 150, startPoint y: 193, endPoint x: 93, endPoint y: 200, distance: 56.6
click at [93, 200] on td "F-2402-09277" at bounding box center [114, 194] width 86 height 27
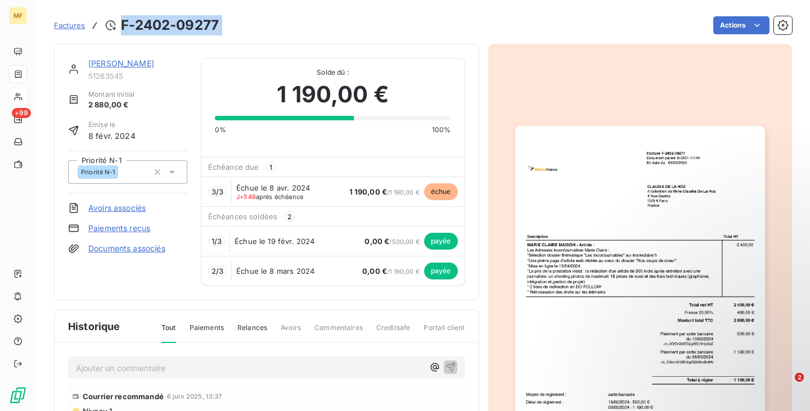
drag, startPoint x: 236, startPoint y: 15, endPoint x: 120, endPoint y: 29, distance: 117.3
click at [120, 29] on div "Factures F-2402-09277 Actions" at bounding box center [423, 25] width 738 height 24
copy section "F-2402-09277 Actions"
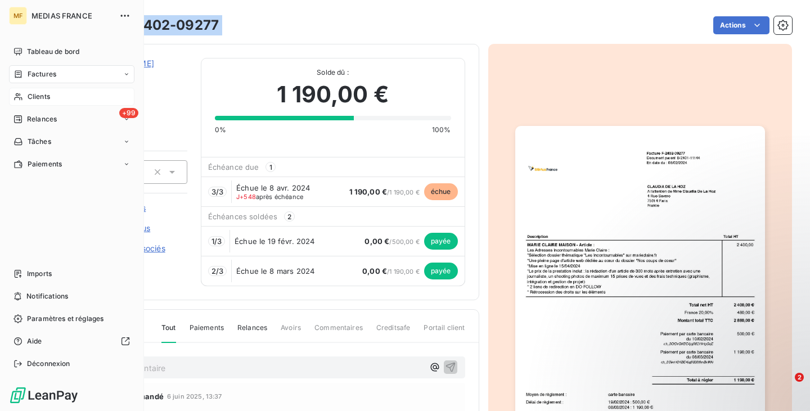
click at [59, 97] on div "Clients" at bounding box center [71, 97] width 125 height 18
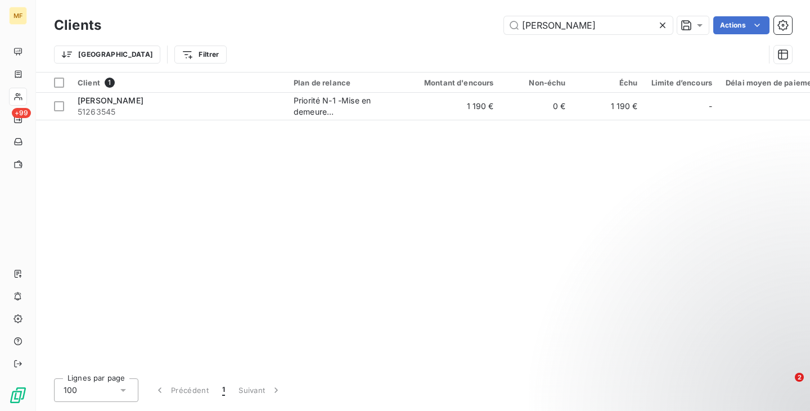
drag, startPoint x: 582, startPoint y: 28, endPoint x: 498, endPoint y: 34, distance: 84.0
click at [498, 34] on div "[PERSON_NAME] de Actions" at bounding box center [453, 25] width 677 height 18
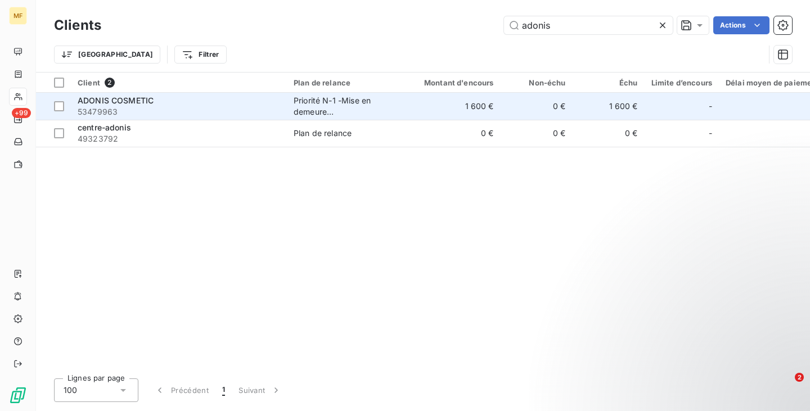
type input "adonis"
click at [157, 106] on span "53479963" at bounding box center [179, 111] width 202 height 11
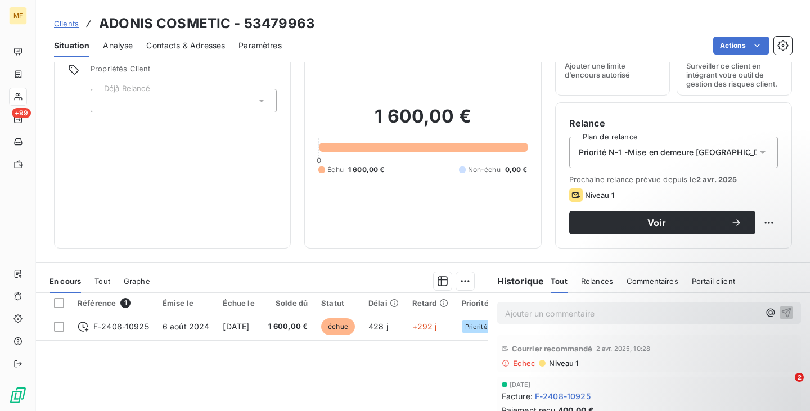
scroll to position [169, 0]
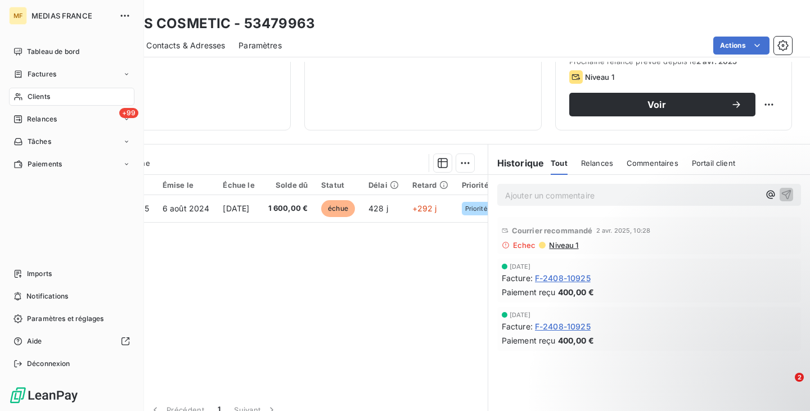
click at [43, 97] on span "Clients" at bounding box center [39, 97] width 22 height 10
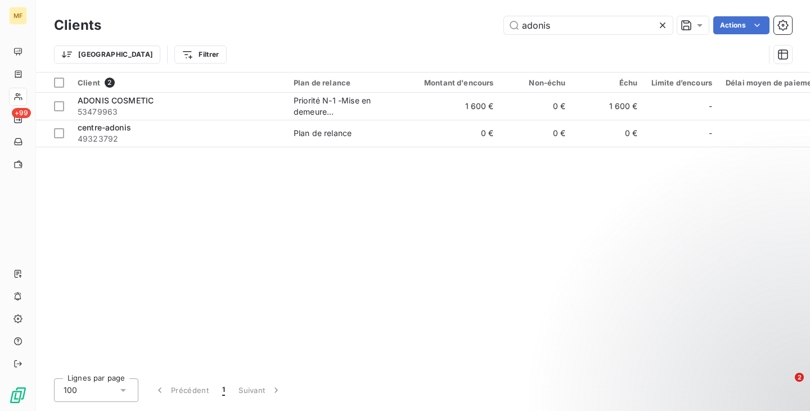
drag, startPoint x: 584, startPoint y: 28, endPoint x: 496, endPoint y: 30, distance: 88.3
click at [496, 30] on div "adonis Actions" at bounding box center [453, 25] width 677 height 18
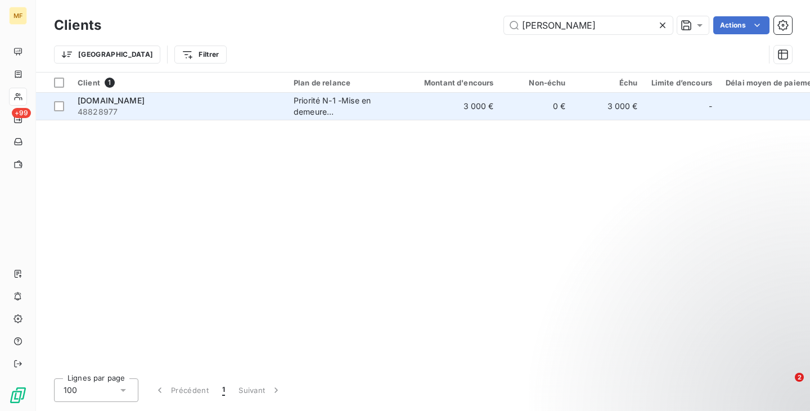
type input "[PERSON_NAME]"
click at [224, 110] on span "48828977" at bounding box center [179, 111] width 202 height 11
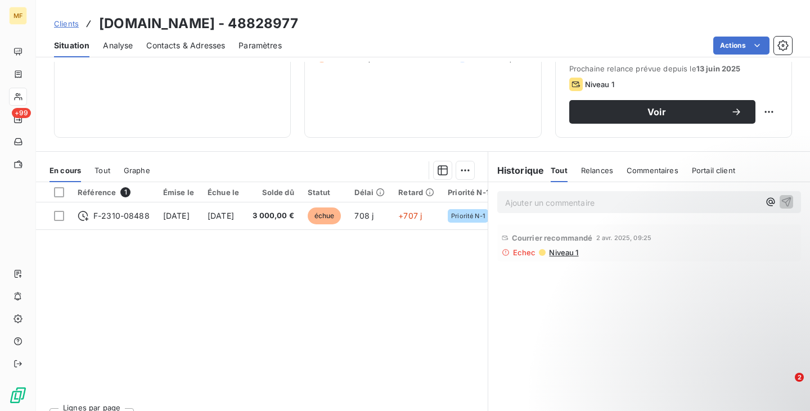
scroll to position [169, 0]
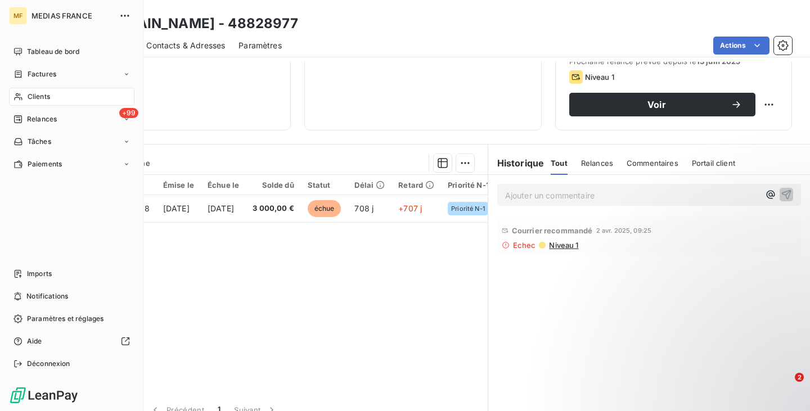
click at [43, 96] on span "Clients" at bounding box center [39, 97] width 22 height 10
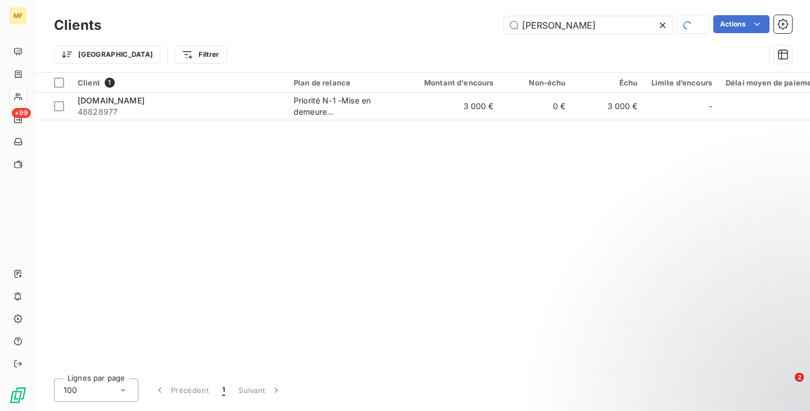
drag, startPoint x: 568, startPoint y: 27, endPoint x: 441, endPoint y: 29, distance: 126.5
click at [441, 29] on div "[PERSON_NAME] Actions" at bounding box center [453, 25] width 677 height 20
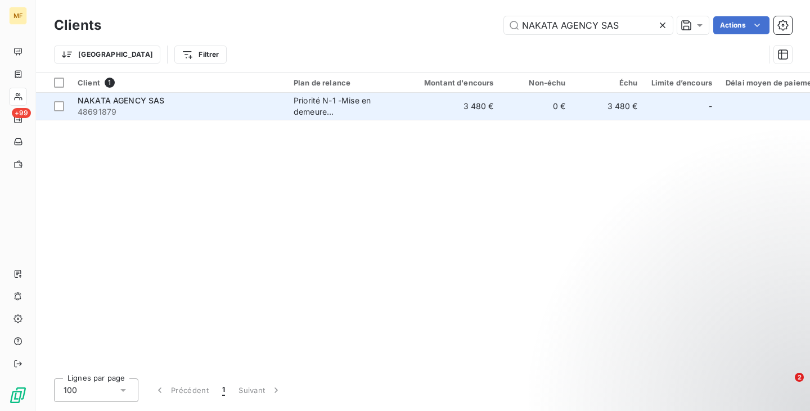
type input "NAKATA AGENCY SAS"
click at [241, 106] on div "NAKATA AGENCY SAS" at bounding box center [179, 100] width 202 height 11
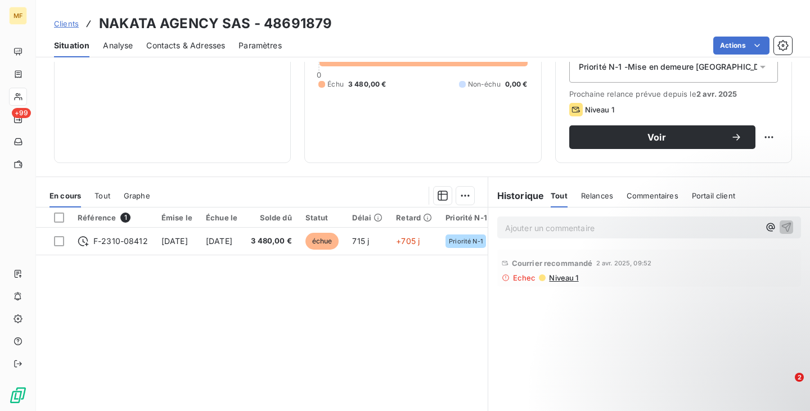
scroll to position [169, 0]
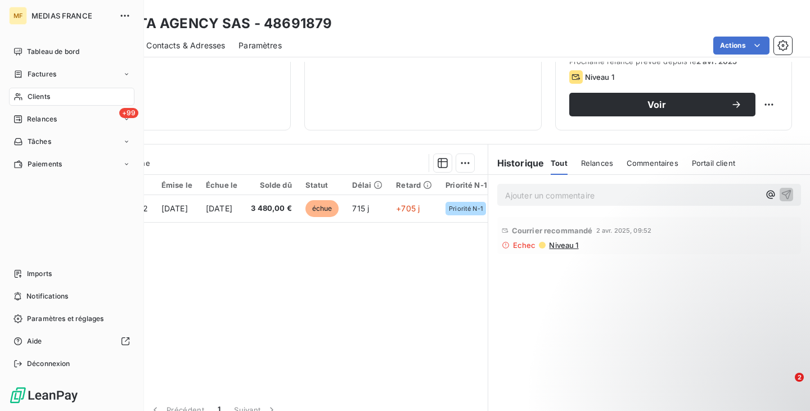
click at [35, 89] on div "Clients" at bounding box center [71, 97] width 125 height 18
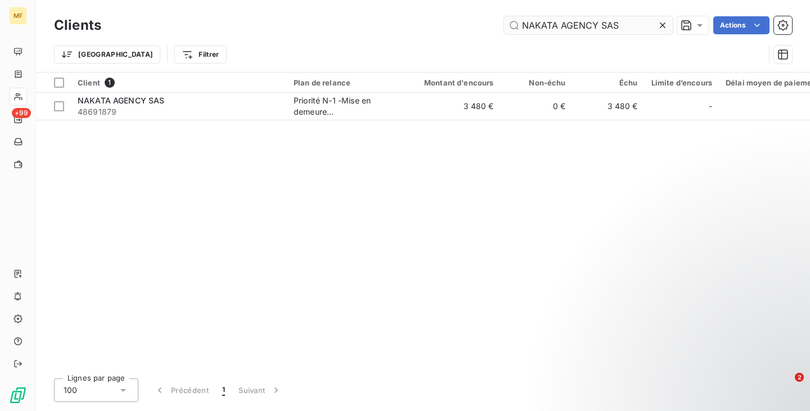
drag, startPoint x: 632, startPoint y: 26, endPoint x: 515, endPoint y: 27, distance: 116.9
click at [515, 27] on input "NAKATA AGENCY SAS" at bounding box center [588, 25] width 169 height 18
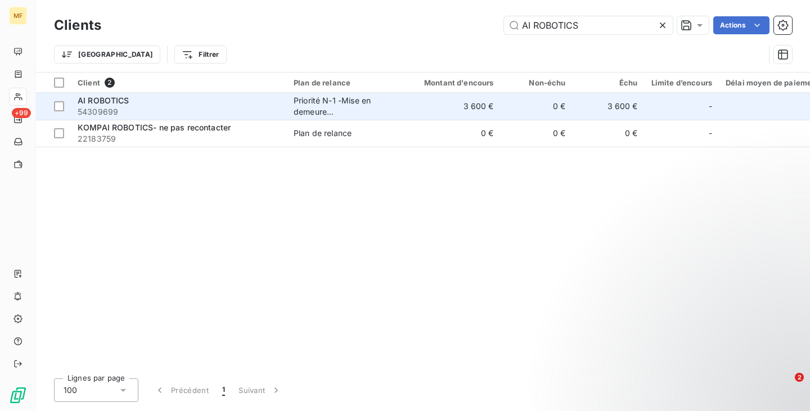
type input "AI ROBOTICS"
click at [210, 98] on div "AI ROBOTICS" at bounding box center [179, 100] width 202 height 11
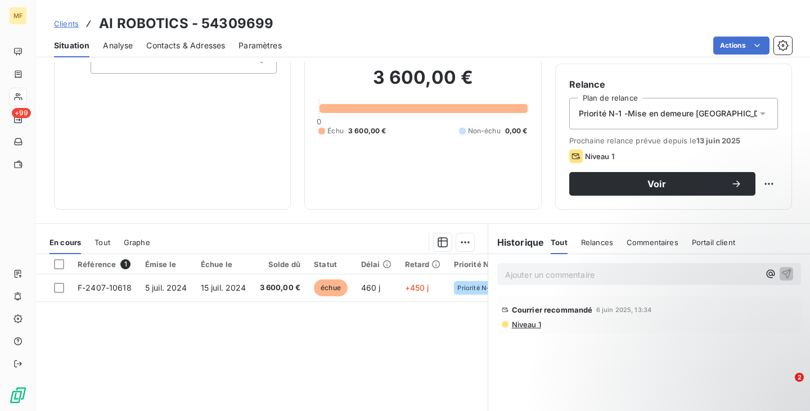
scroll to position [169, 0]
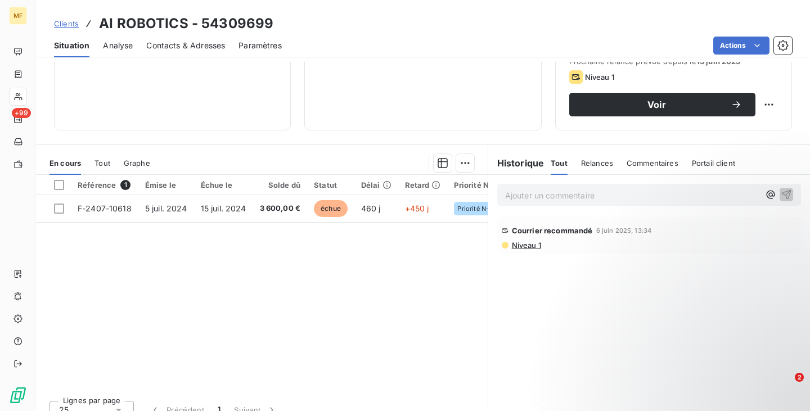
click at [524, 245] on span "Niveau 1" at bounding box center [526, 245] width 30 height 9
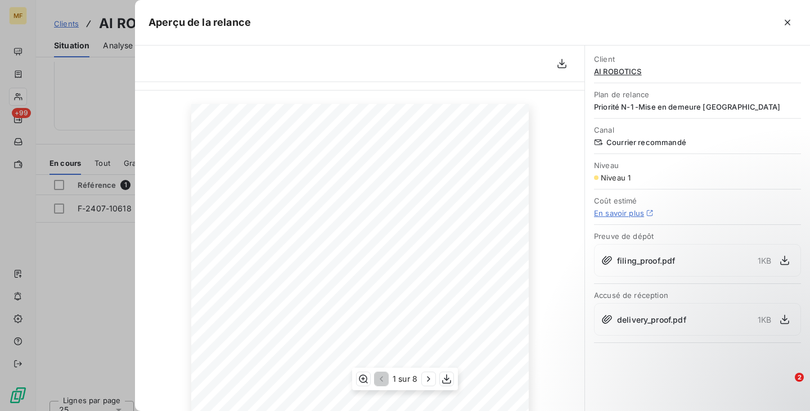
scroll to position [0, 0]
click at [791, 261] on button "button" at bounding box center [784, 260] width 18 height 18
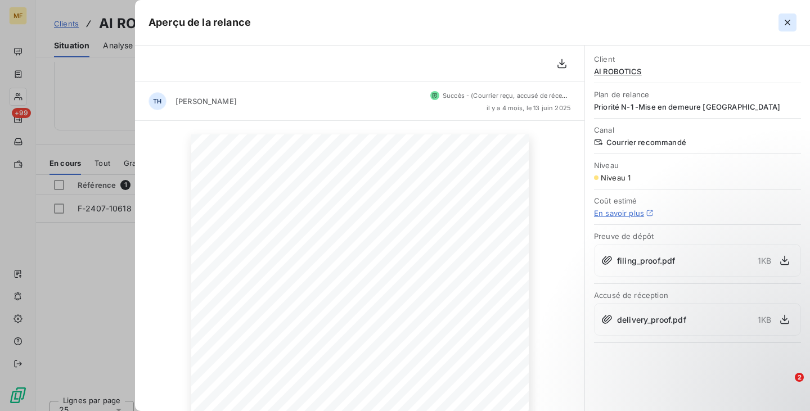
click at [785, 26] on icon "button" at bounding box center [787, 22] width 11 height 11
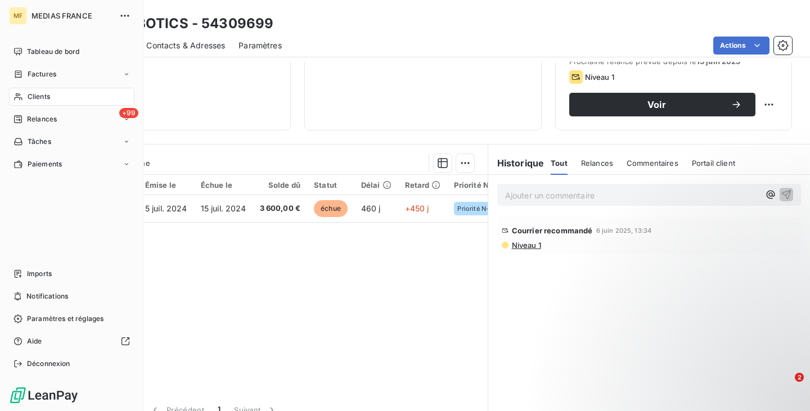
click at [69, 97] on div "Clients" at bounding box center [71, 97] width 125 height 18
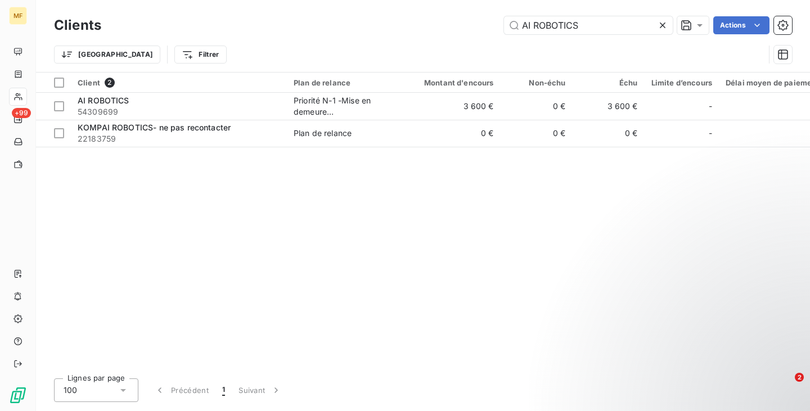
drag, startPoint x: 602, startPoint y: 28, endPoint x: 511, endPoint y: 16, distance: 91.4
click at [511, 36] on div "Clients AI ROBOTICS Actions" at bounding box center [423, 25] width 738 height 24
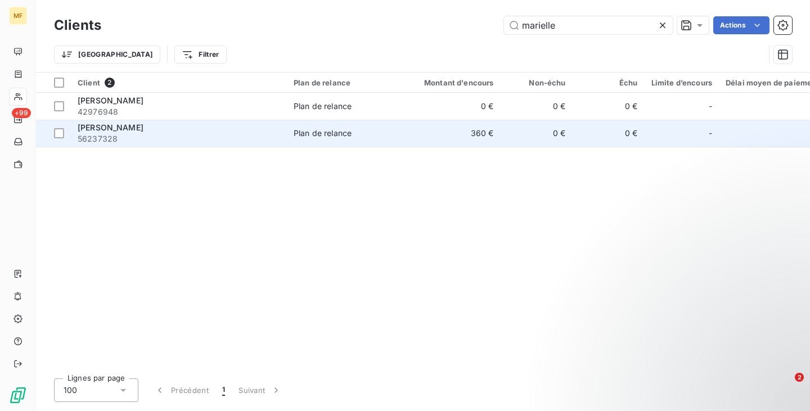
type input "marielle"
click at [215, 142] on span "56237328" at bounding box center [179, 138] width 202 height 11
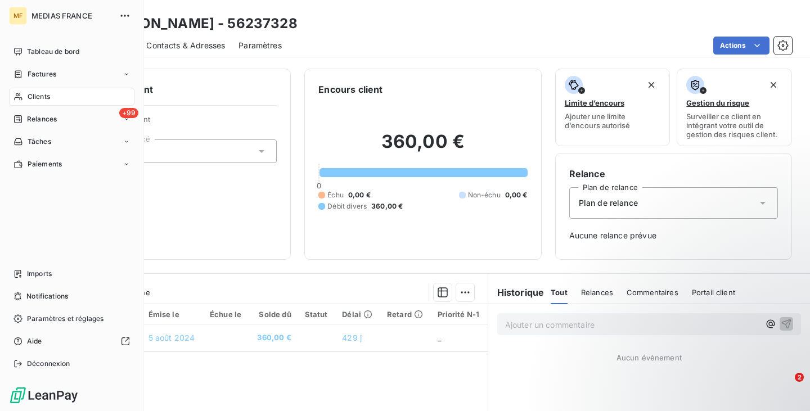
click at [43, 91] on div "Clients" at bounding box center [71, 97] width 125 height 18
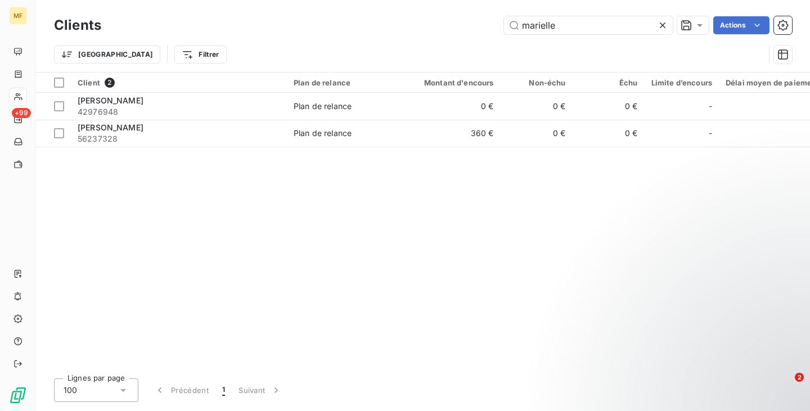
drag, startPoint x: 579, startPoint y: 21, endPoint x: 417, endPoint y: 29, distance: 161.5
click at [417, 29] on div "marielle Actions" at bounding box center [453, 25] width 677 height 18
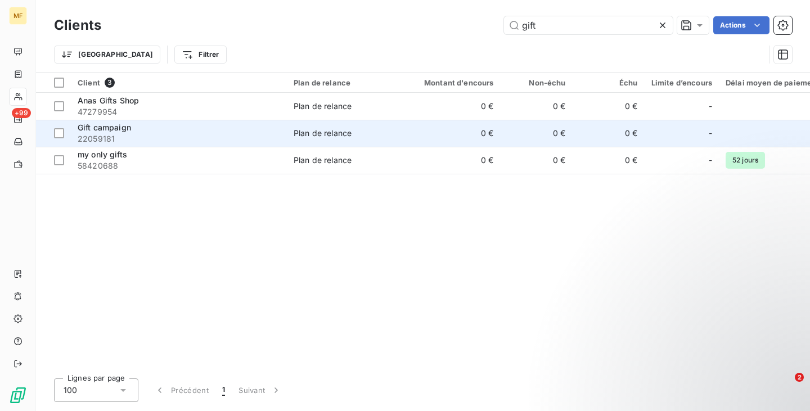
type input "gift"
click at [209, 134] on span "22059181" at bounding box center [179, 138] width 202 height 11
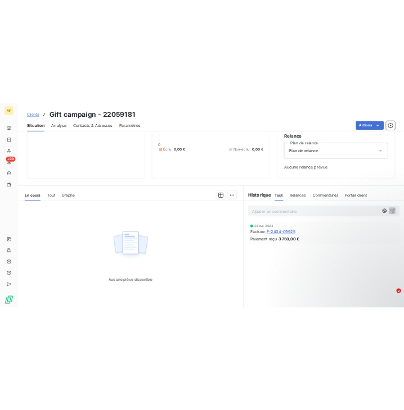
scroll to position [112, 0]
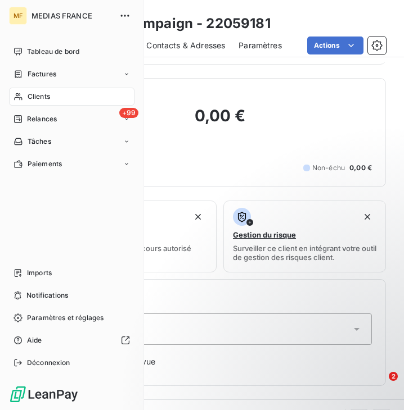
click at [29, 93] on span "Clients" at bounding box center [39, 97] width 22 height 10
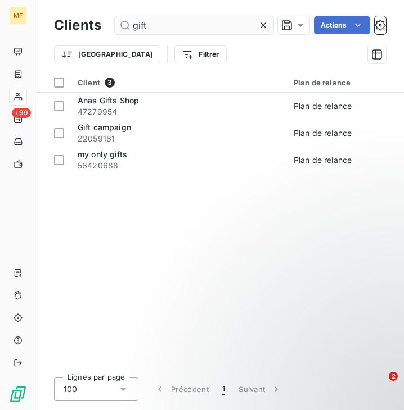
click at [211, 22] on input "gift" at bounding box center [194, 25] width 159 height 18
click at [210, 22] on input "gift" at bounding box center [194, 25] width 159 height 18
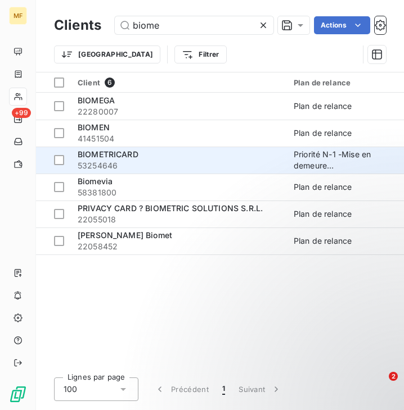
type input "biome"
click at [144, 166] on span "53254646" at bounding box center [179, 165] width 202 height 11
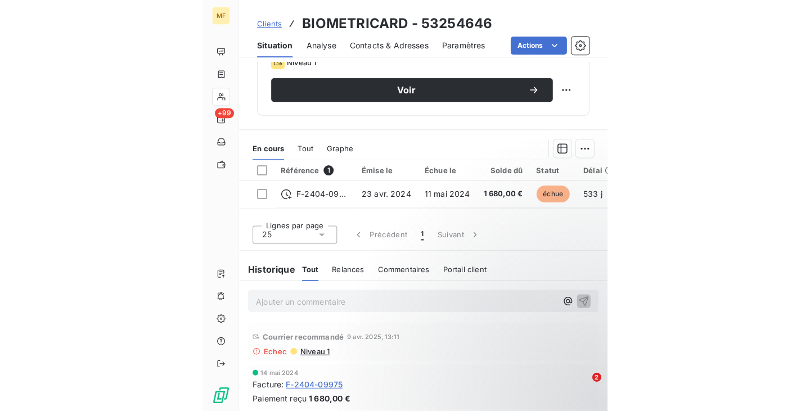
scroll to position [183, 0]
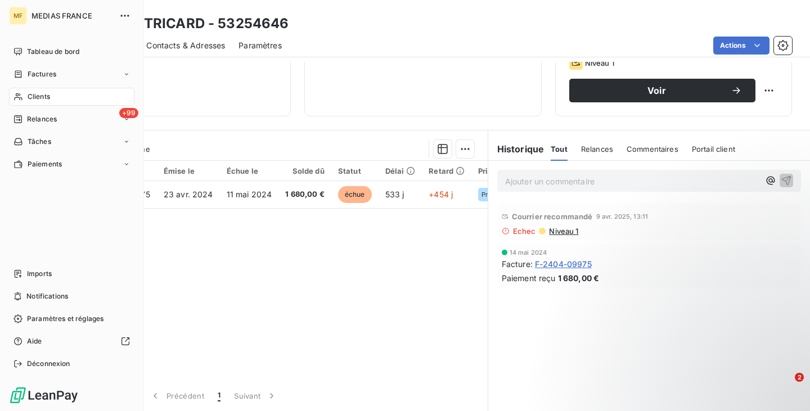
click at [48, 96] on span "Clients" at bounding box center [39, 97] width 22 height 10
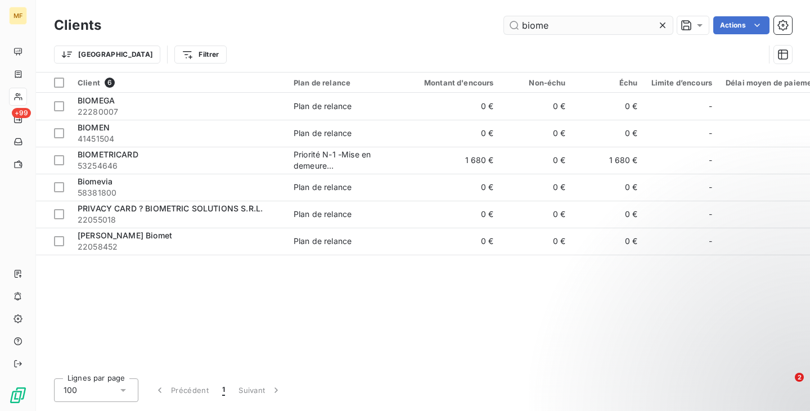
drag, startPoint x: 590, startPoint y: 22, endPoint x: 506, endPoint y: 28, distance: 84.5
click at [506, 28] on input "biome" at bounding box center [588, 25] width 169 height 18
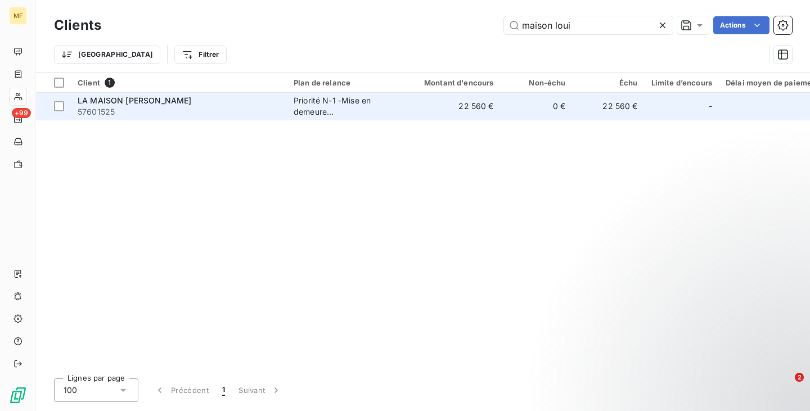
type input "maison loui"
click at [214, 98] on div "LA MAISON [PERSON_NAME]" at bounding box center [179, 100] width 202 height 11
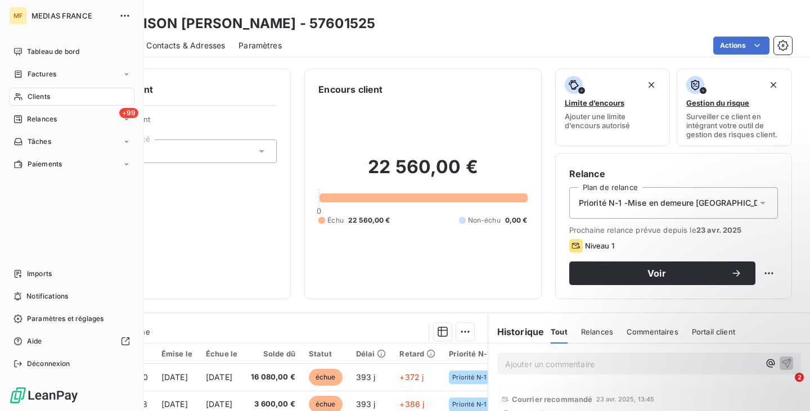
click at [24, 92] on div "Clients" at bounding box center [71, 97] width 125 height 18
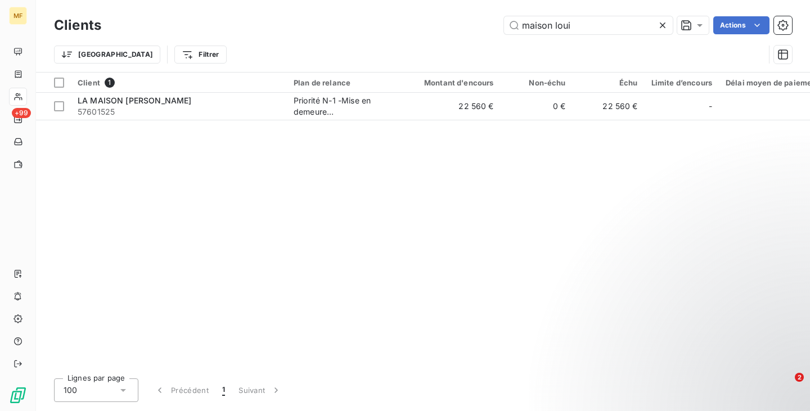
drag, startPoint x: 578, startPoint y: 30, endPoint x: 489, endPoint y: 21, distance: 89.8
click at [482, 35] on div "Clients maison loui Actions" at bounding box center [423, 25] width 738 height 24
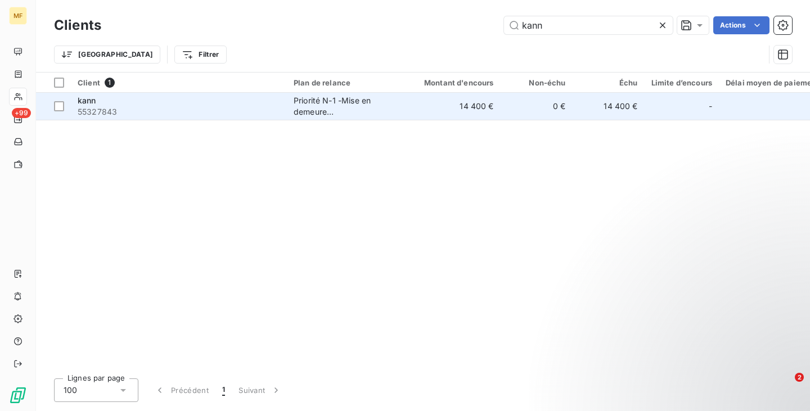
type input "kann"
click at [188, 112] on span "55327843" at bounding box center [179, 111] width 202 height 11
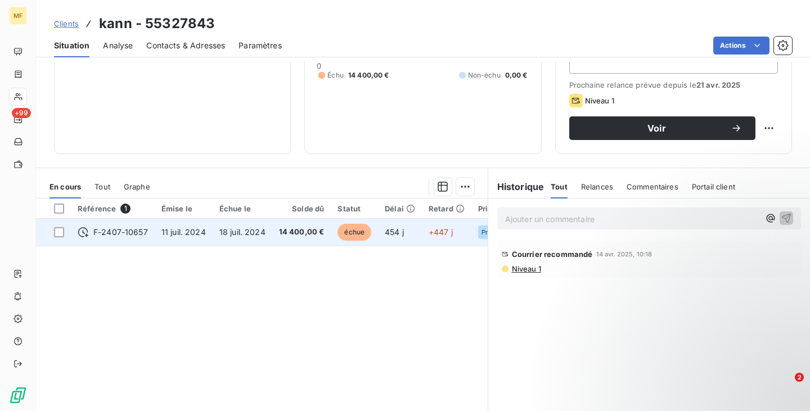
scroll to position [183, 0]
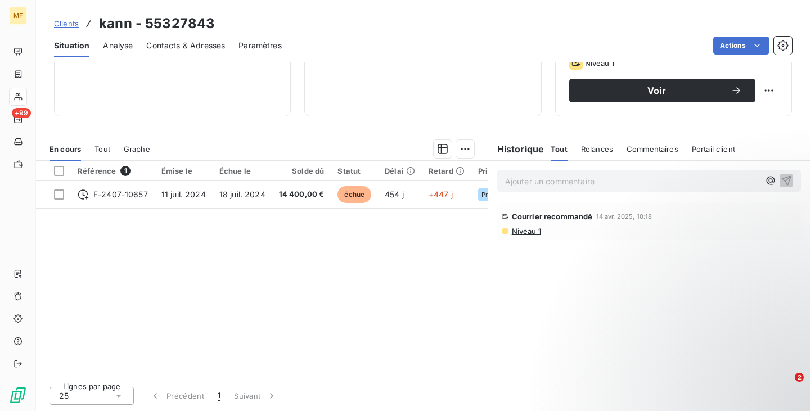
click at [528, 233] on span "Niveau 1" at bounding box center [526, 231] width 30 height 9
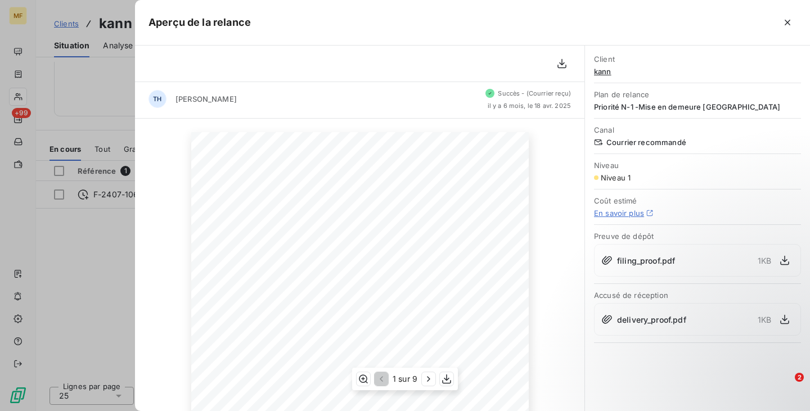
scroll to position [0, 0]
click at [784, 20] on icon "button" at bounding box center [787, 22] width 11 height 11
